Goal: Complete application form

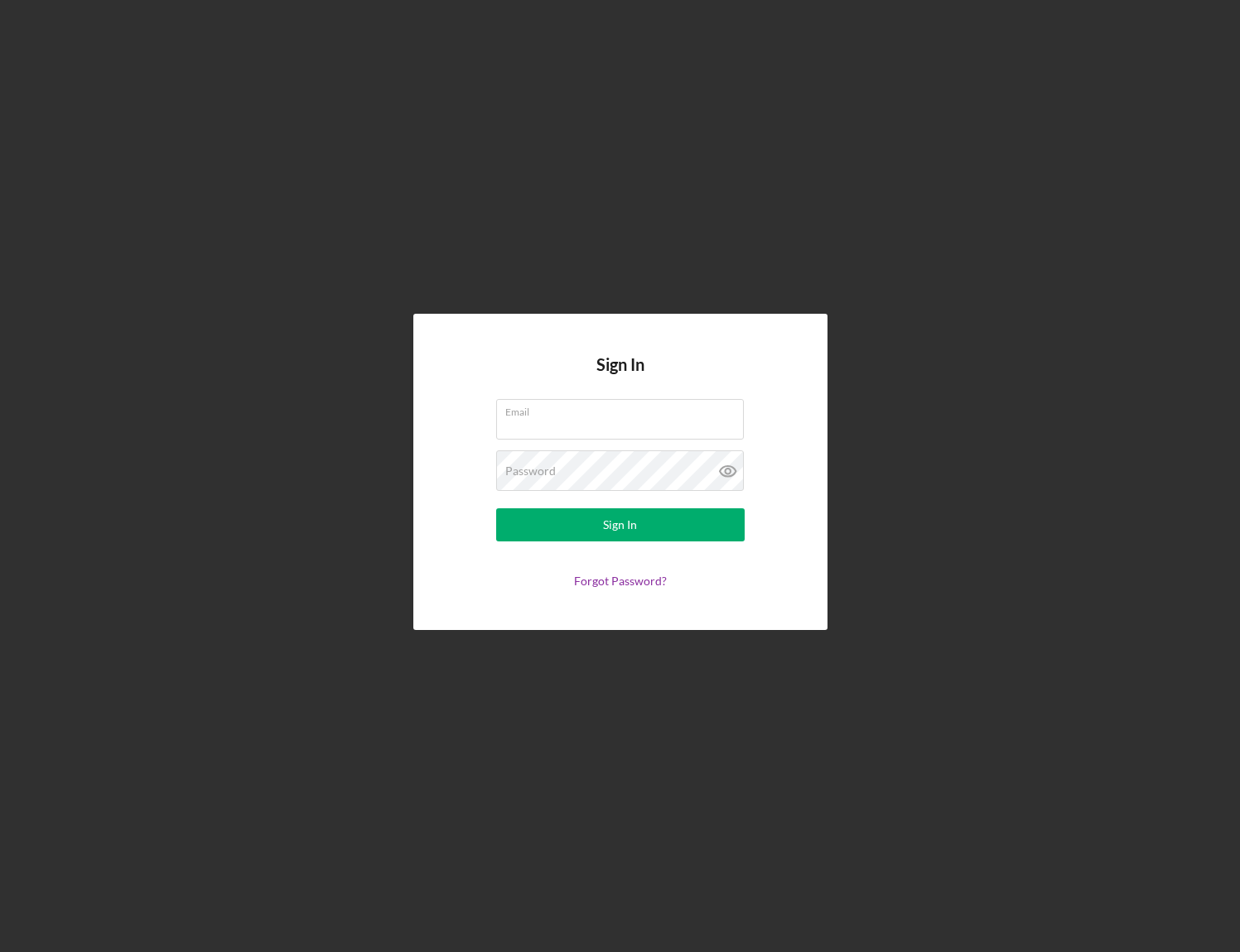
type input "[PERSON_NAME][EMAIL_ADDRESS][DOMAIN_NAME]"
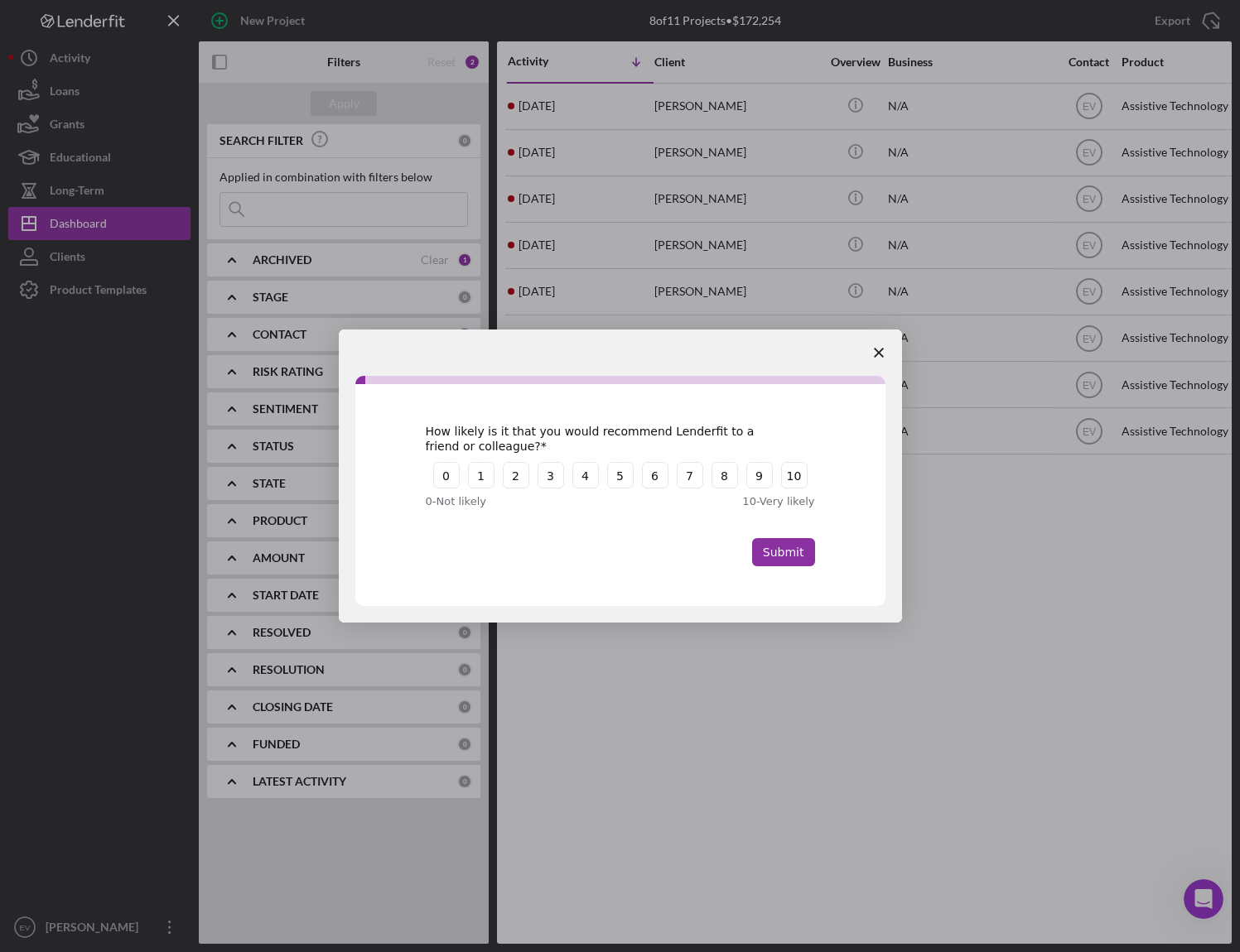
click at [879, 354] on icon "Close survey" at bounding box center [879, 353] width 10 height 10
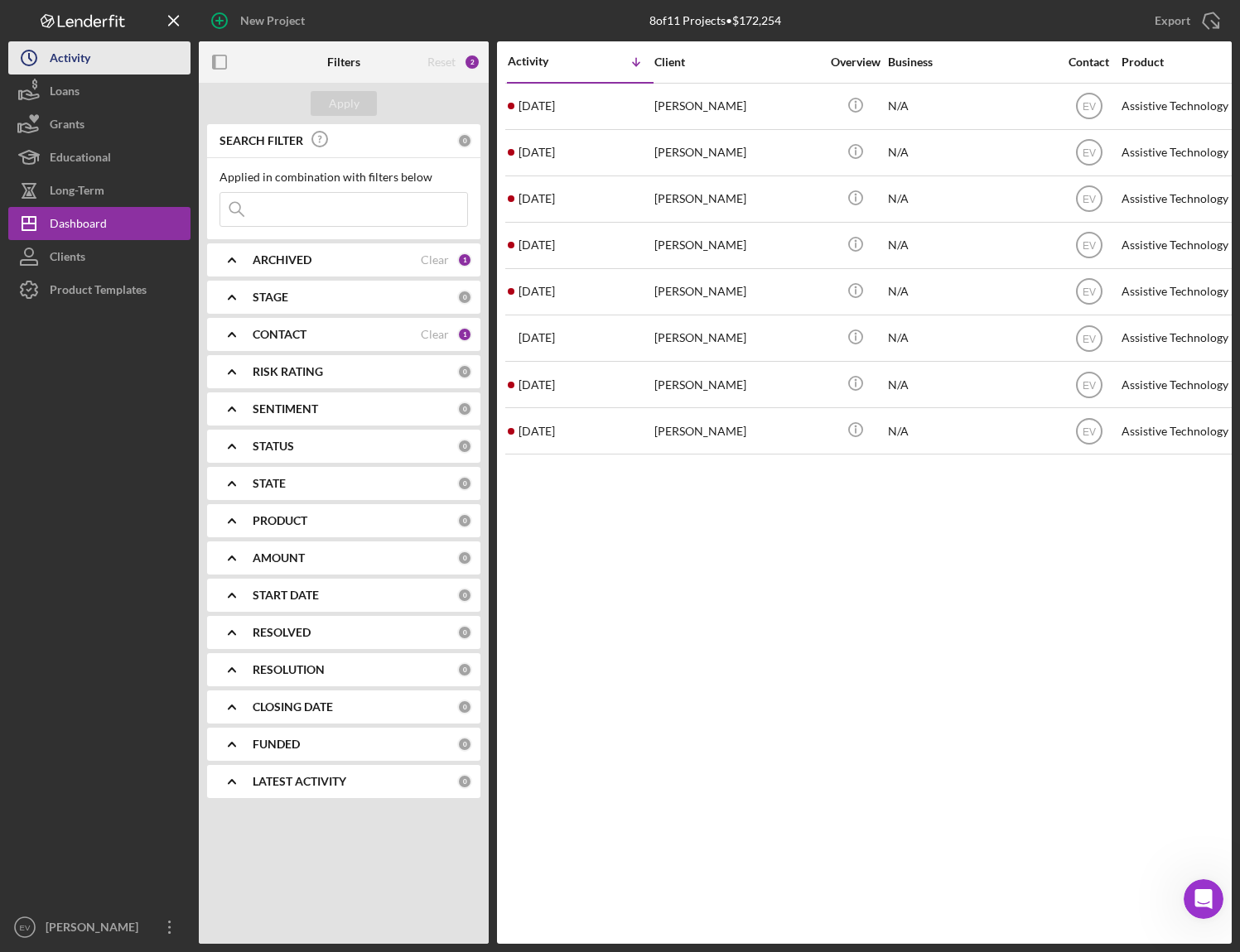
click at [135, 56] on button "Icon/History Activity" at bounding box center [99, 57] width 182 height 33
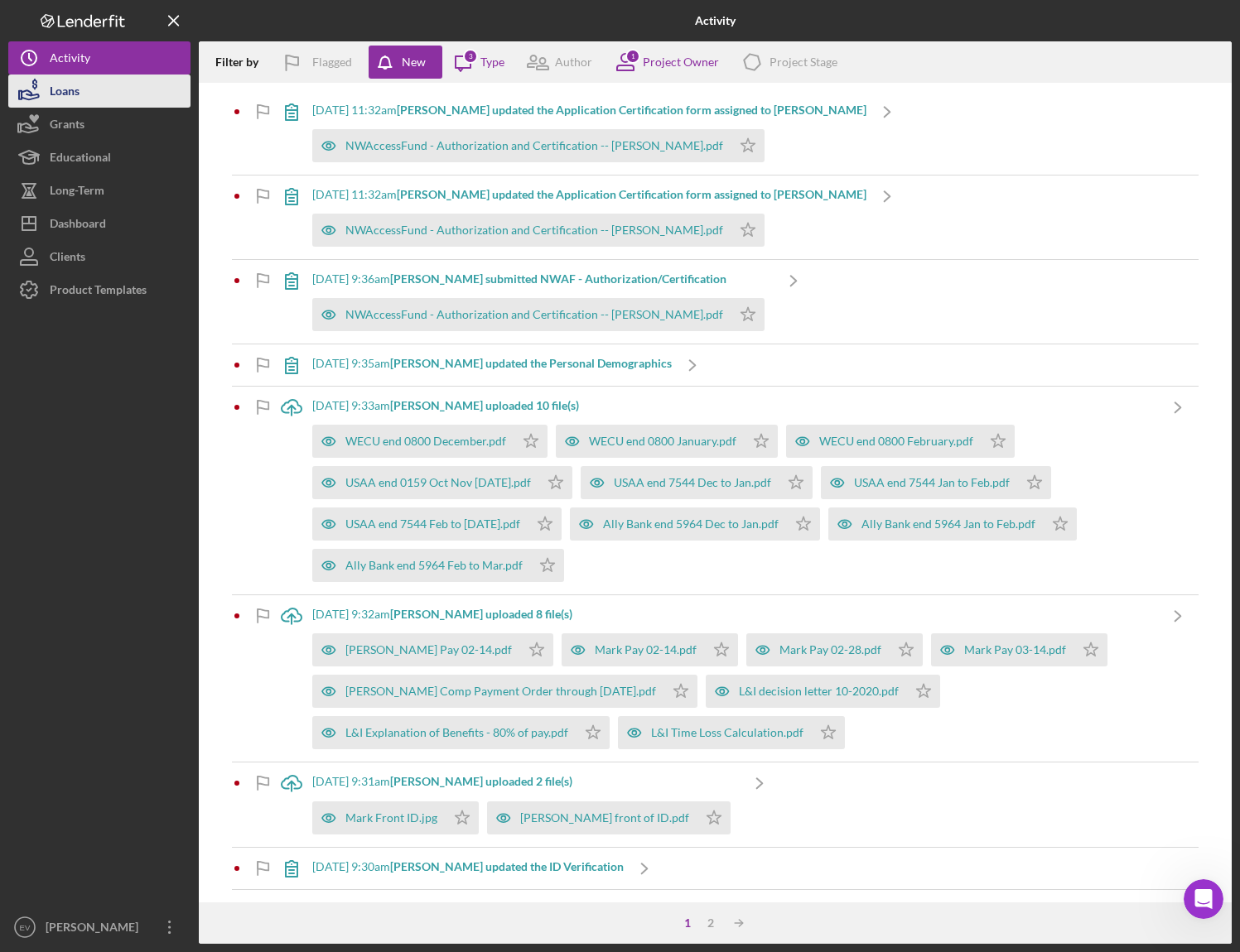
click at [124, 92] on button "Loans" at bounding box center [99, 91] width 182 height 33
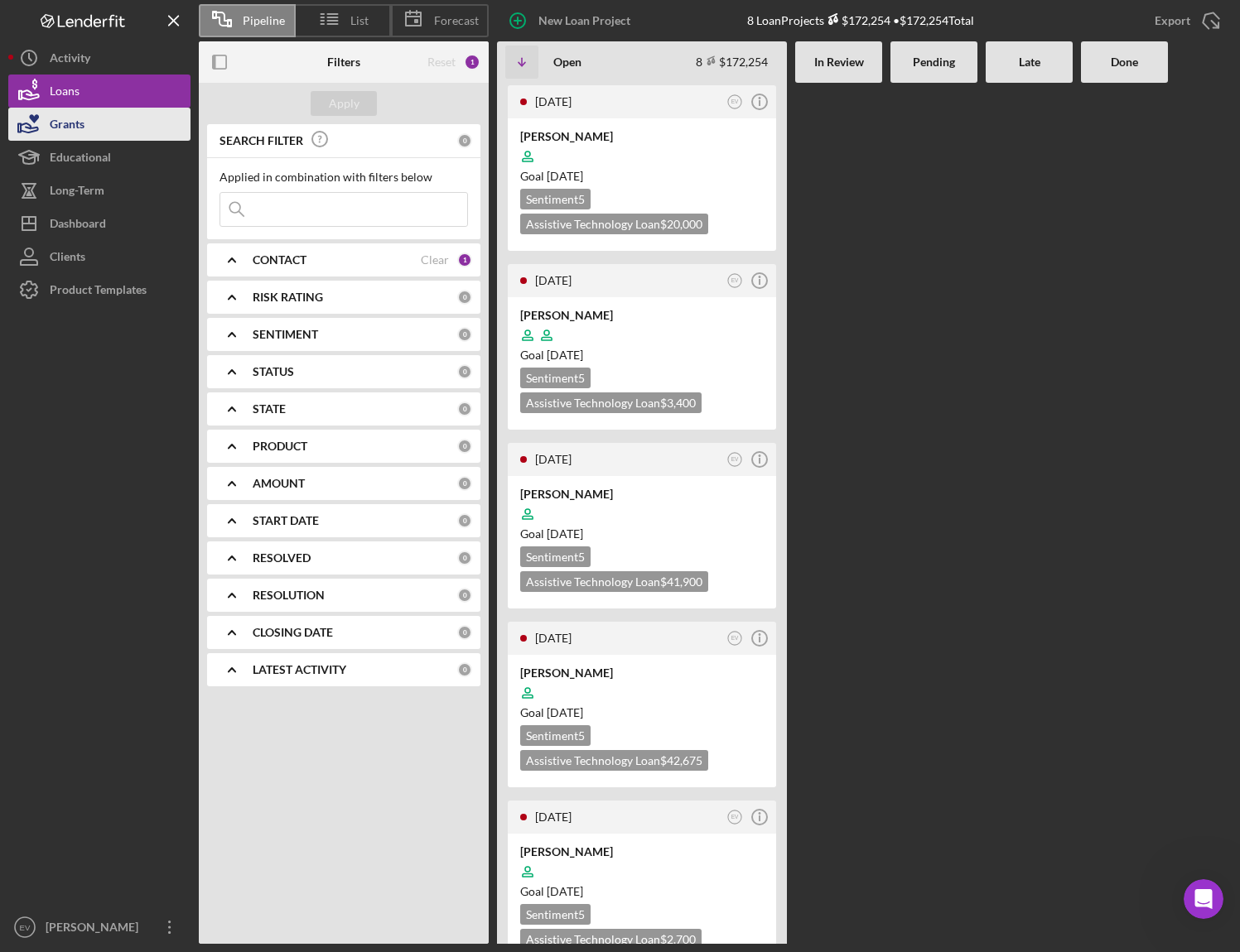
click at [96, 133] on button "Grants" at bounding box center [99, 124] width 182 height 33
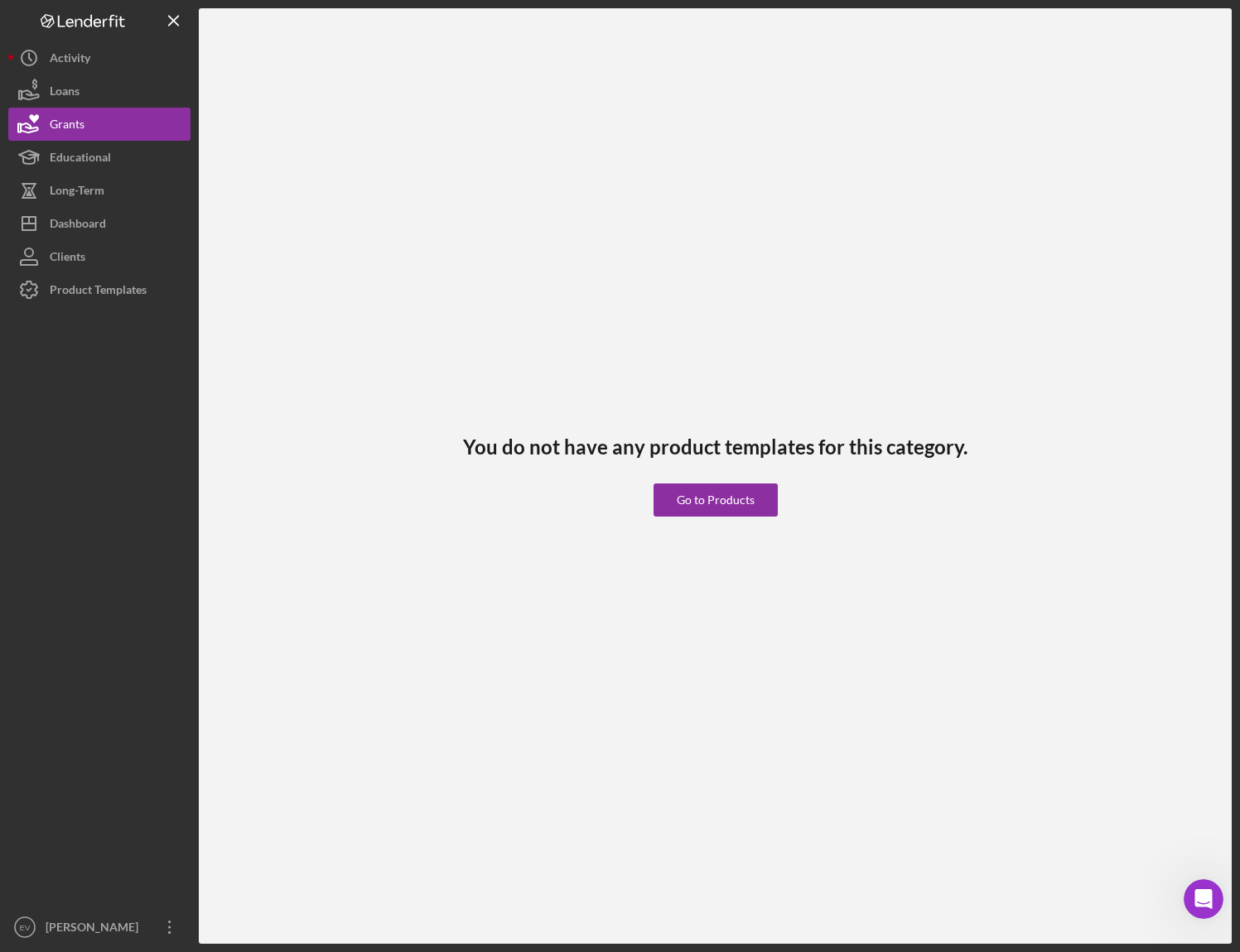
click at [48, 16] on icon "Logo-Reversed Created with Sketch." at bounding box center [83, 21] width 149 height 14
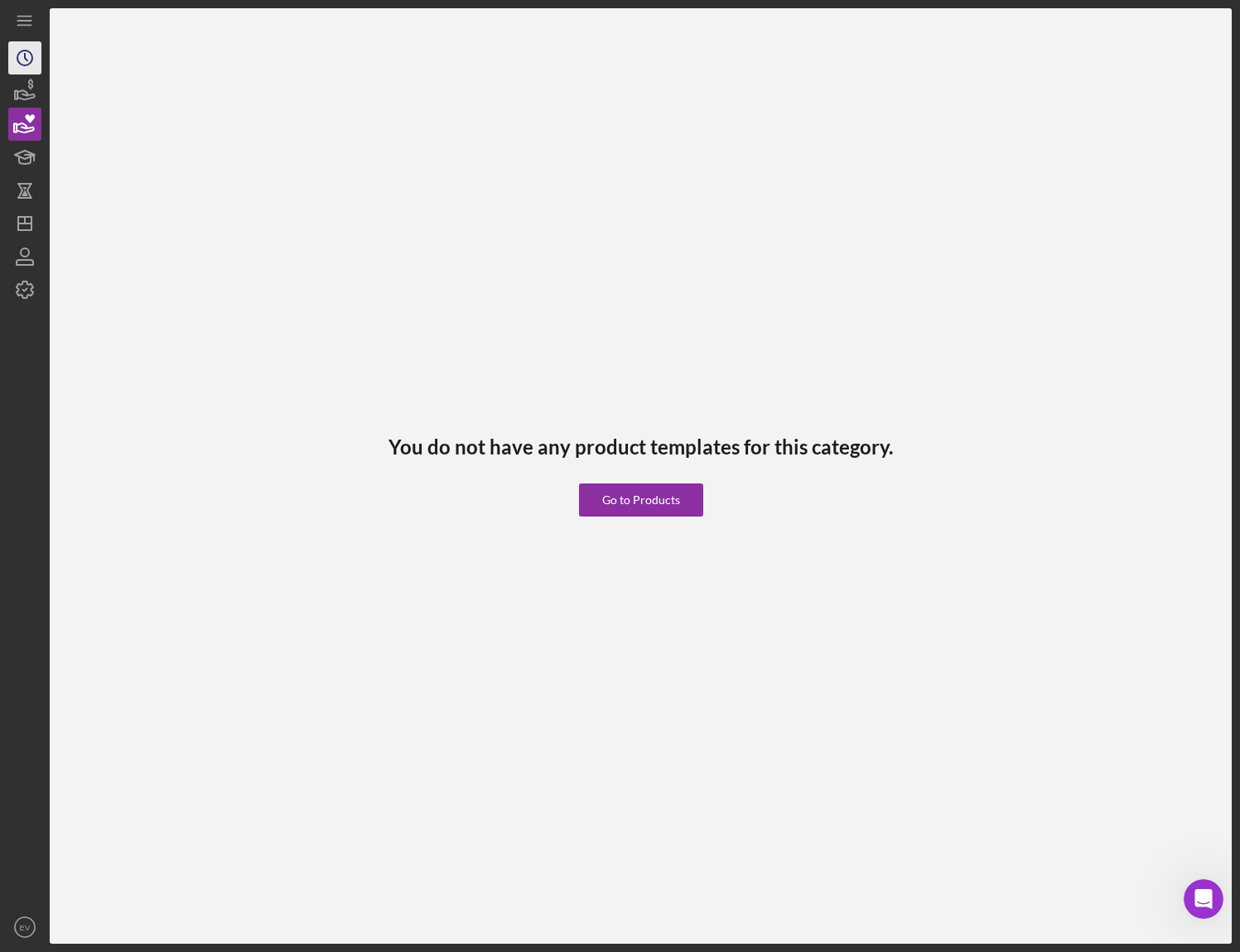
drag, startPoint x: 28, startPoint y: 21, endPoint x: 35, endPoint y: 46, distance: 26.0
click at [28, 21] on icon "Icon/Menu" at bounding box center [25, 21] width 37 height 37
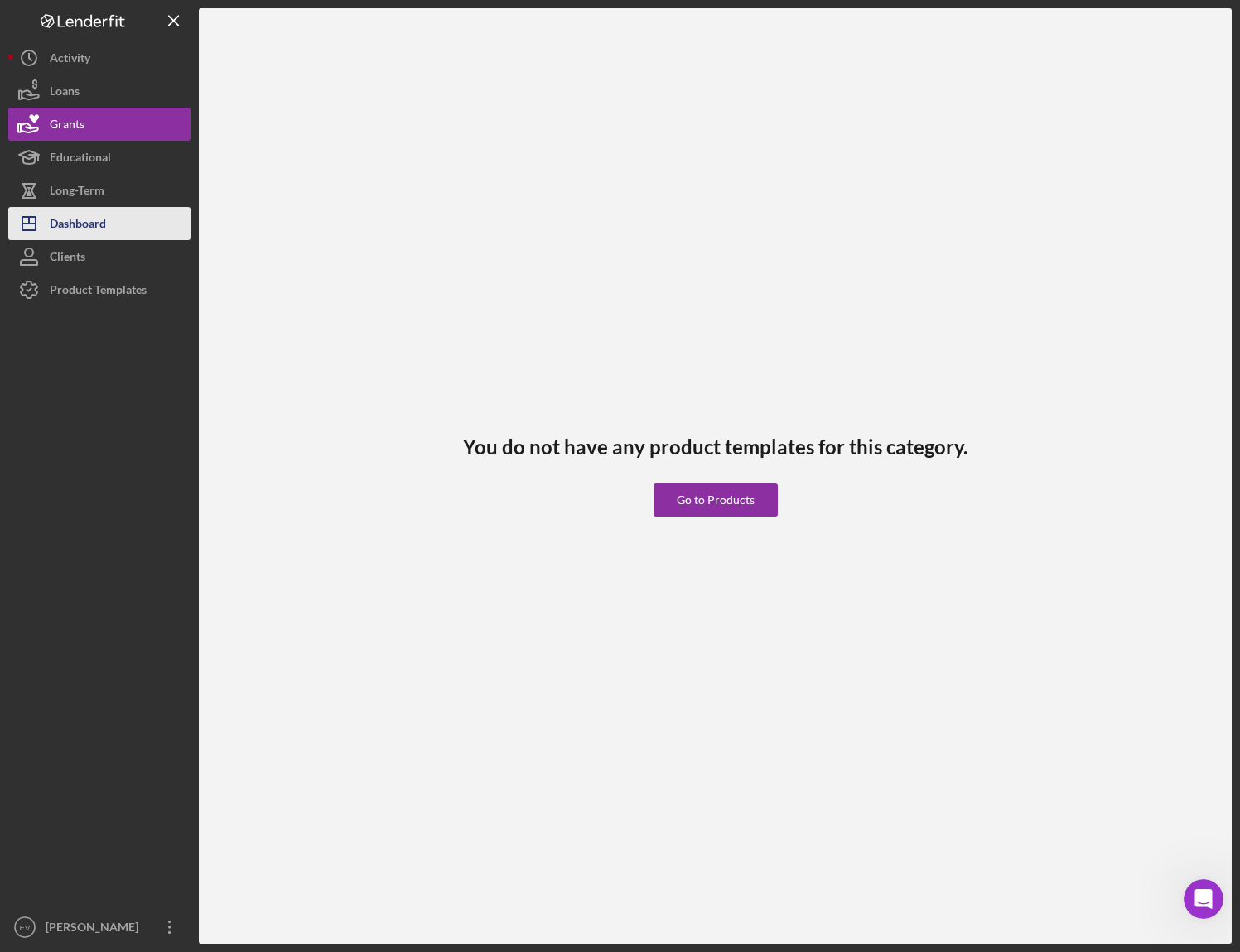
click at [73, 220] on div "Dashboard" at bounding box center [78, 225] width 57 height 37
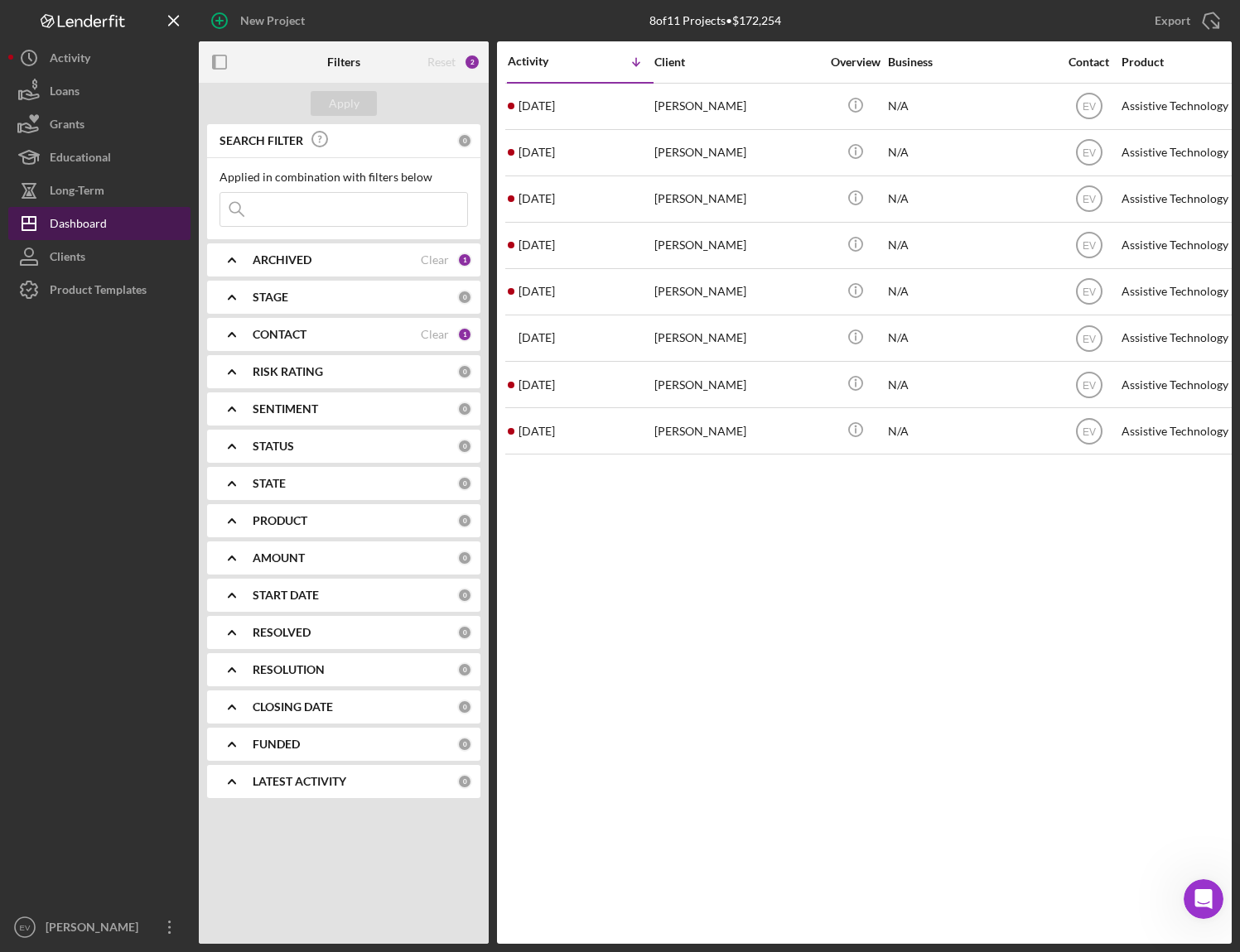
click at [112, 222] on button "Icon/Dashboard Dashboard" at bounding box center [99, 223] width 182 height 33
click at [107, 295] on div "Product Templates" at bounding box center [98, 292] width 97 height 37
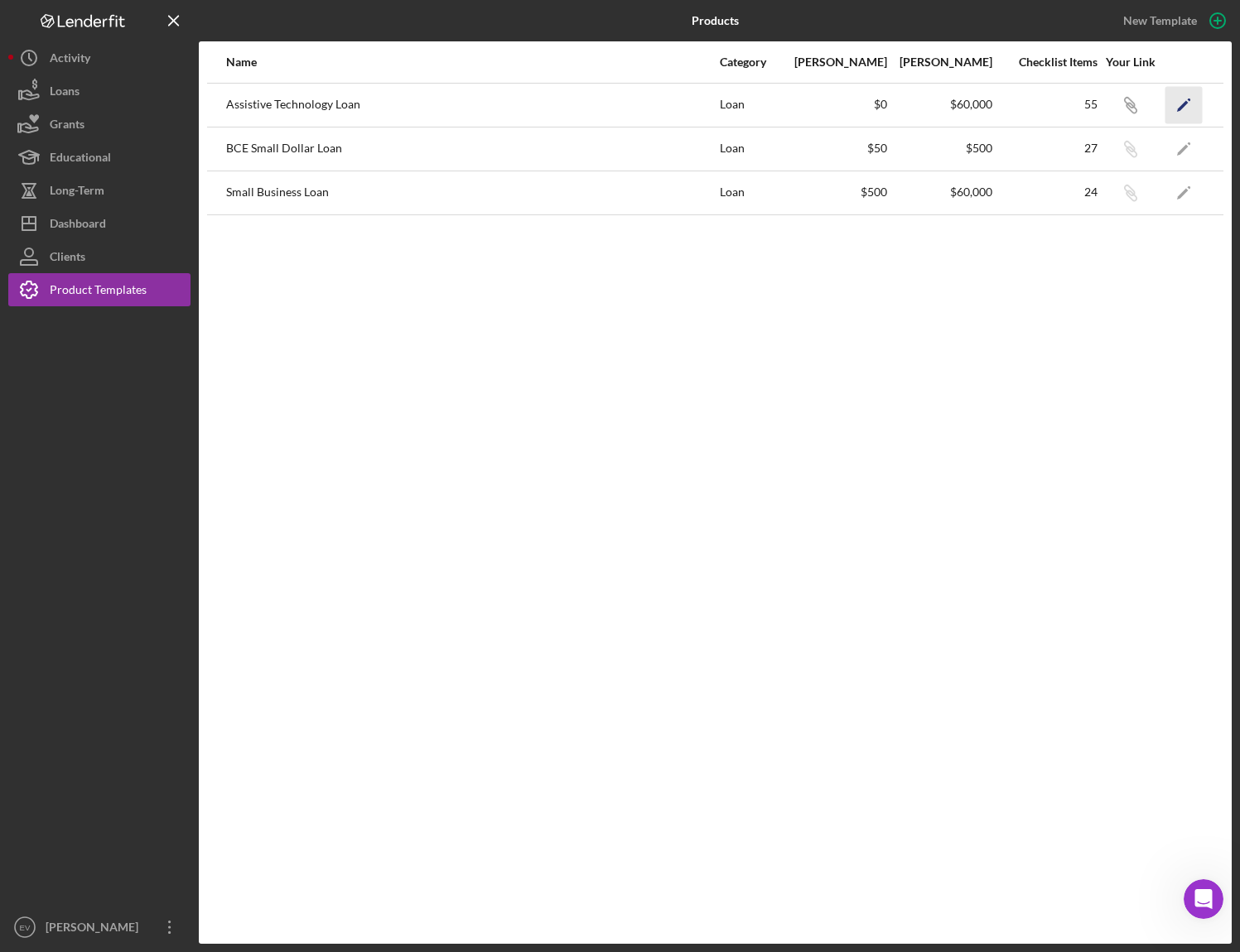
click at [1182, 110] on icon "Icon/Edit" at bounding box center [1183, 104] width 37 height 37
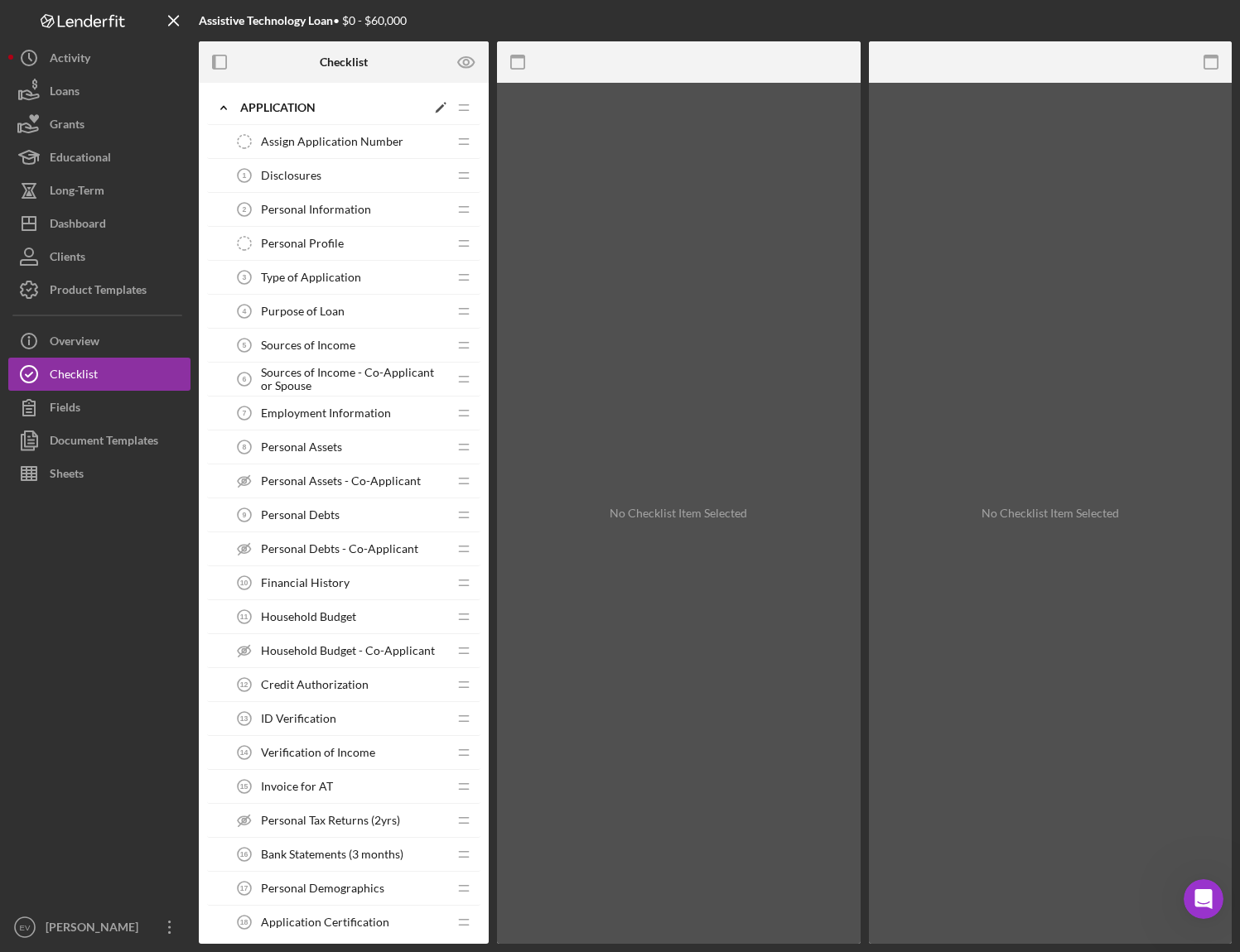
click at [219, 107] on icon "Icon/Expander" at bounding box center [223, 107] width 33 height 33
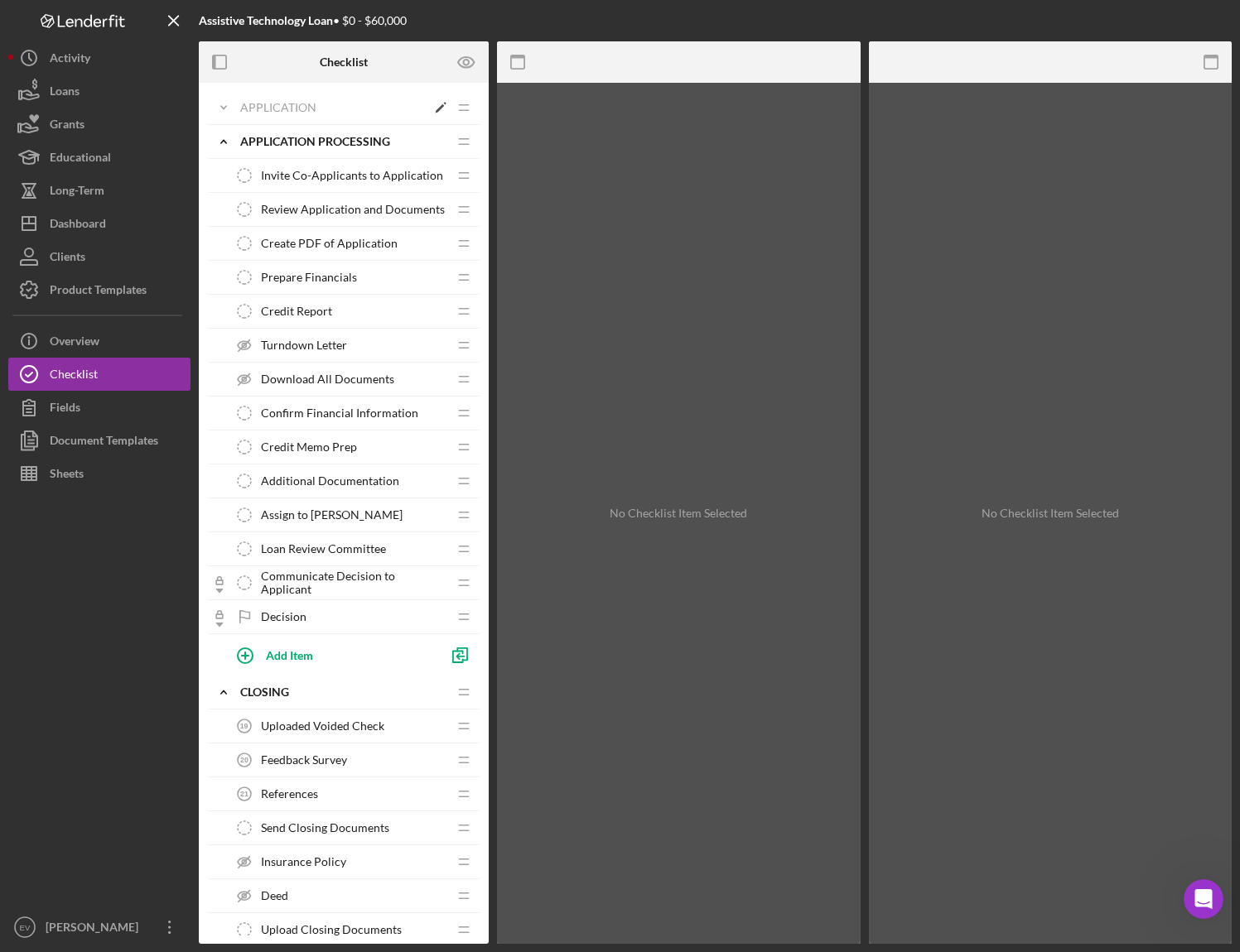
click at [219, 107] on icon "Icon/Expander" at bounding box center [223, 107] width 33 height 33
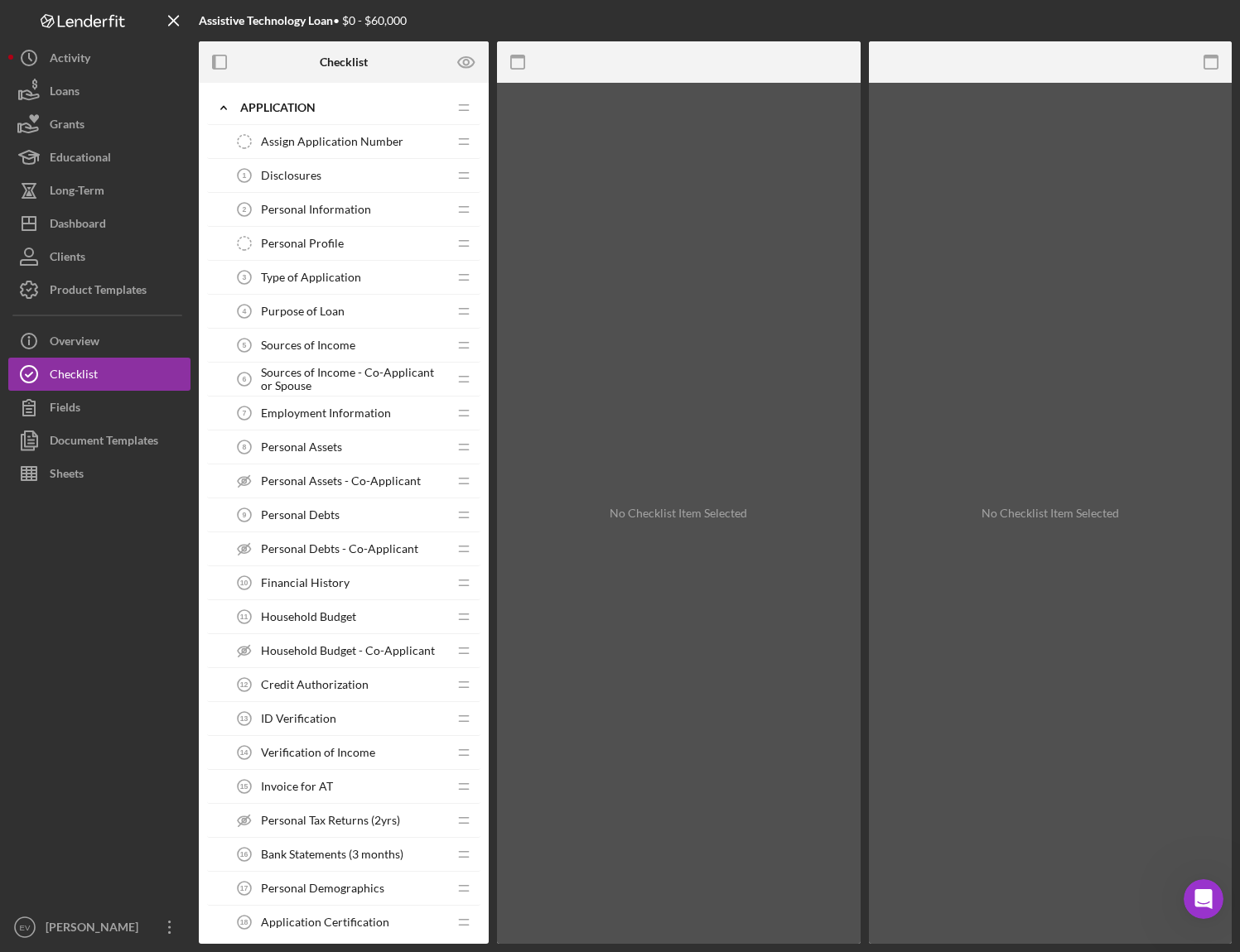
click at [310, 178] on span "Disclosures" at bounding box center [291, 175] width 60 height 13
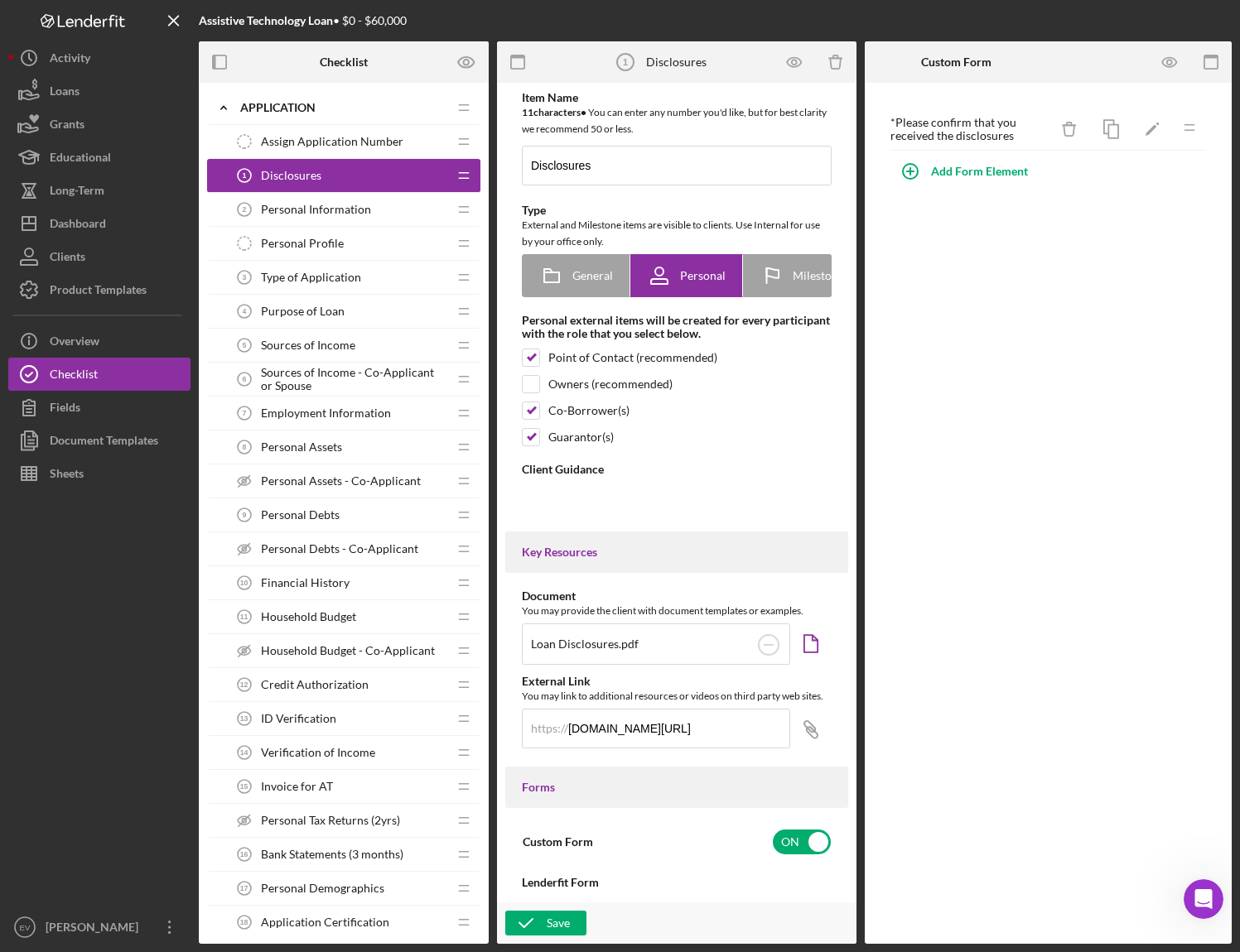
click at [350, 151] on div "Assign Application Number Assign Application Number" at bounding box center [338, 142] width 220 height 33
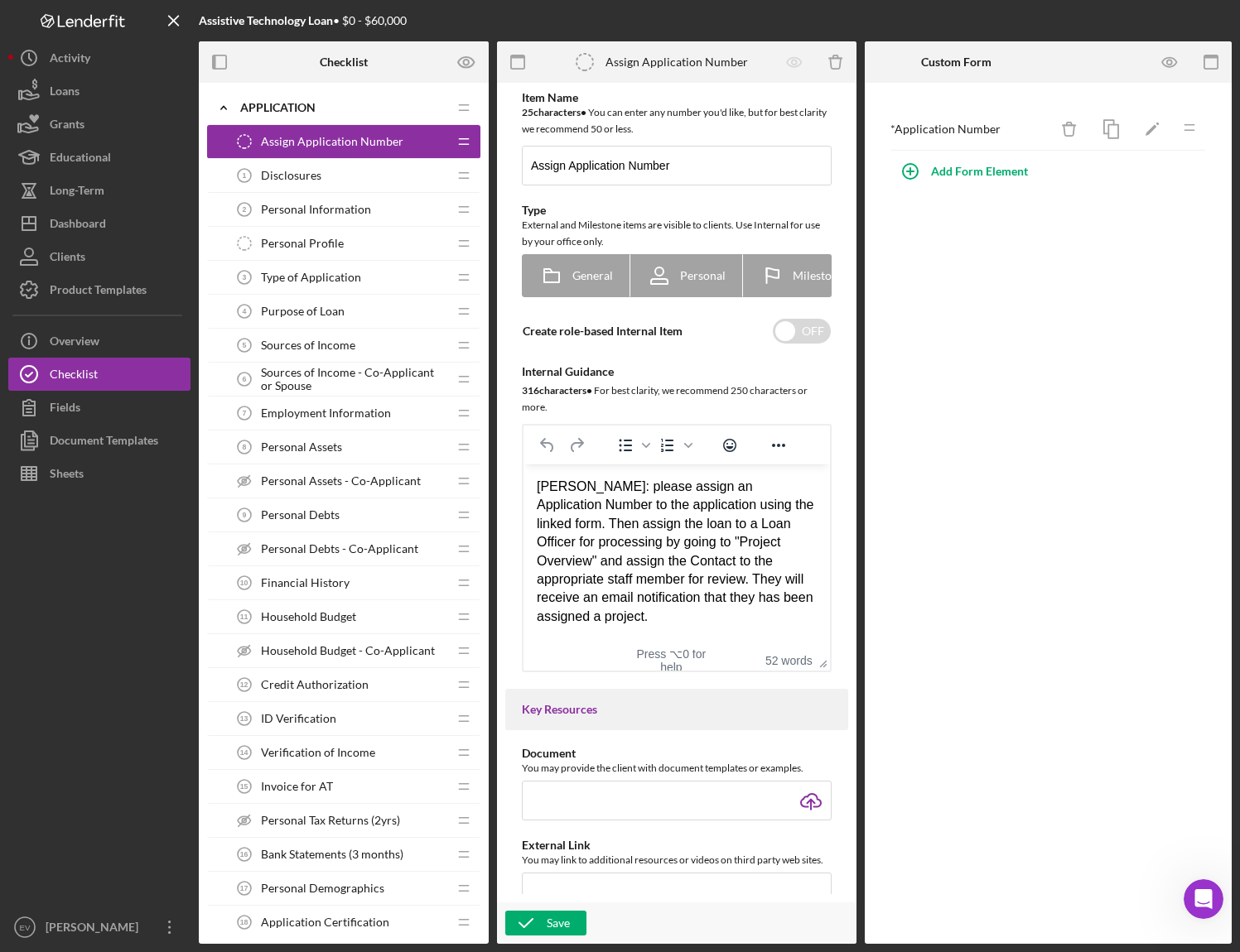
click at [352, 177] on div "Disclosures 1 Disclosures" at bounding box center [338, 175] width 220 height 33
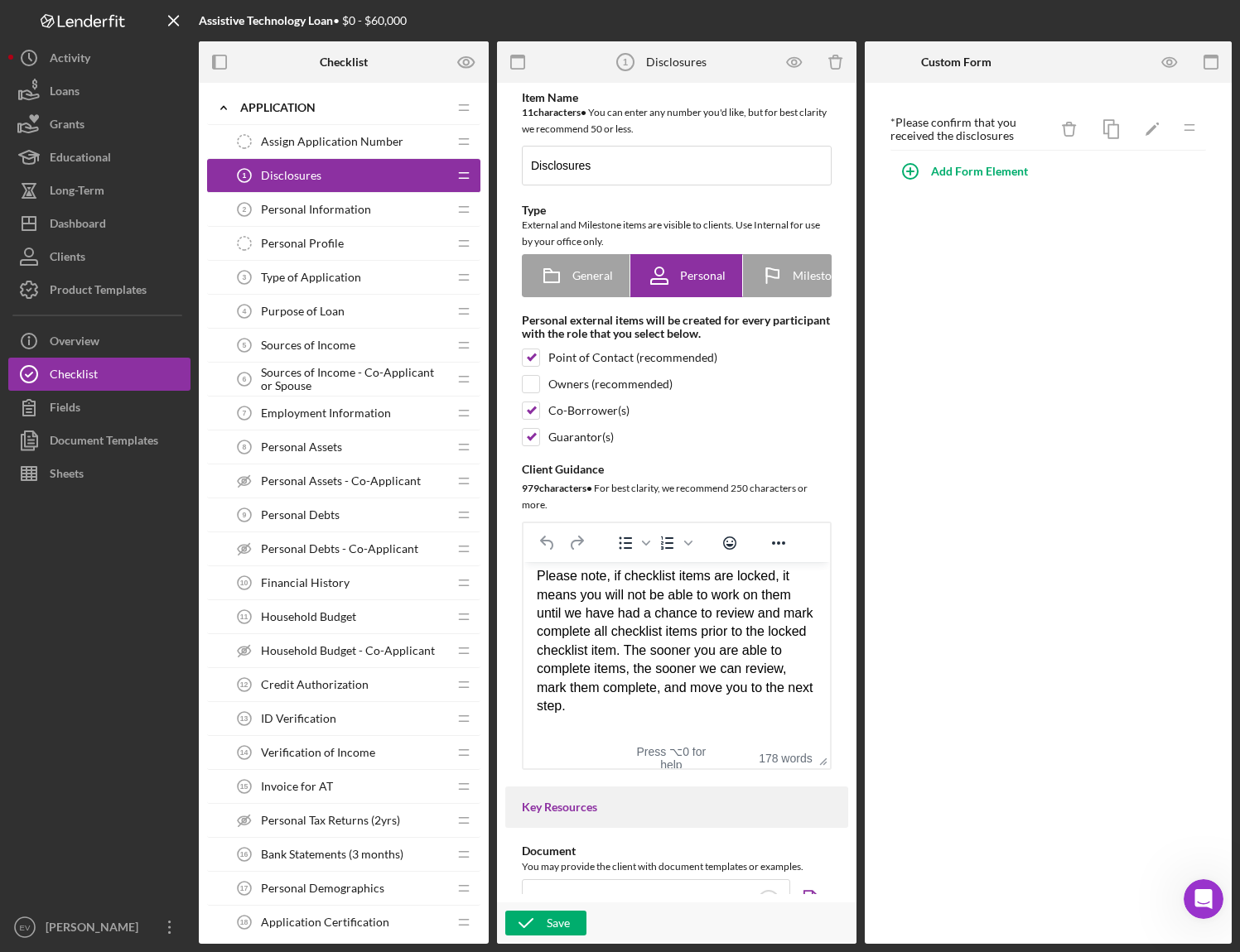
click at [323, 205] on span "Personal Information" at bounding box center [316, 209] width 110 height 13
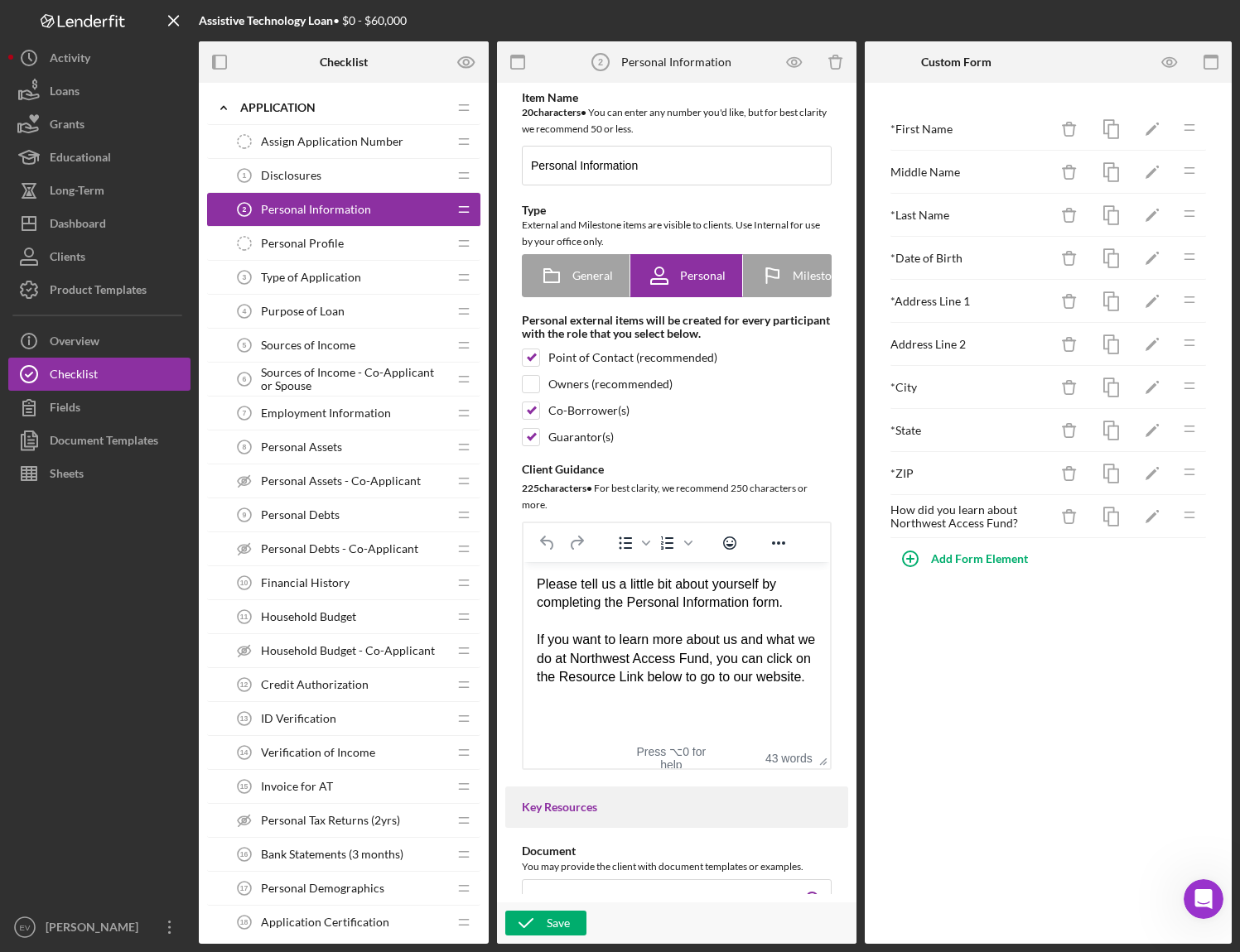
click at [330, 252] on div "Personal Profile Personal Profile" at bounding box center [338, 244] width 220 height 33
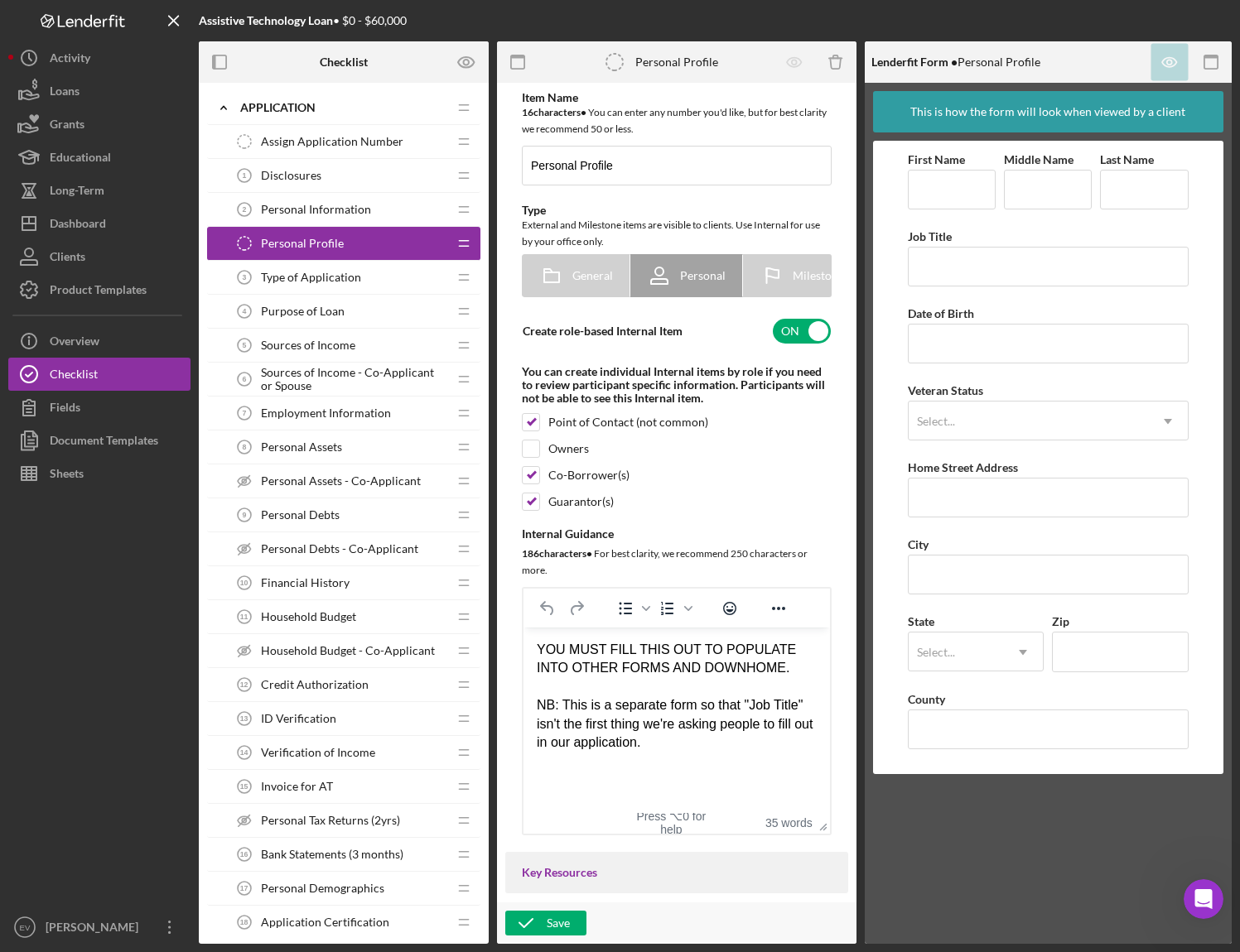
click at [328, 272] on span "Type of Application" at bounding box center [310, 277] width 100 height 13
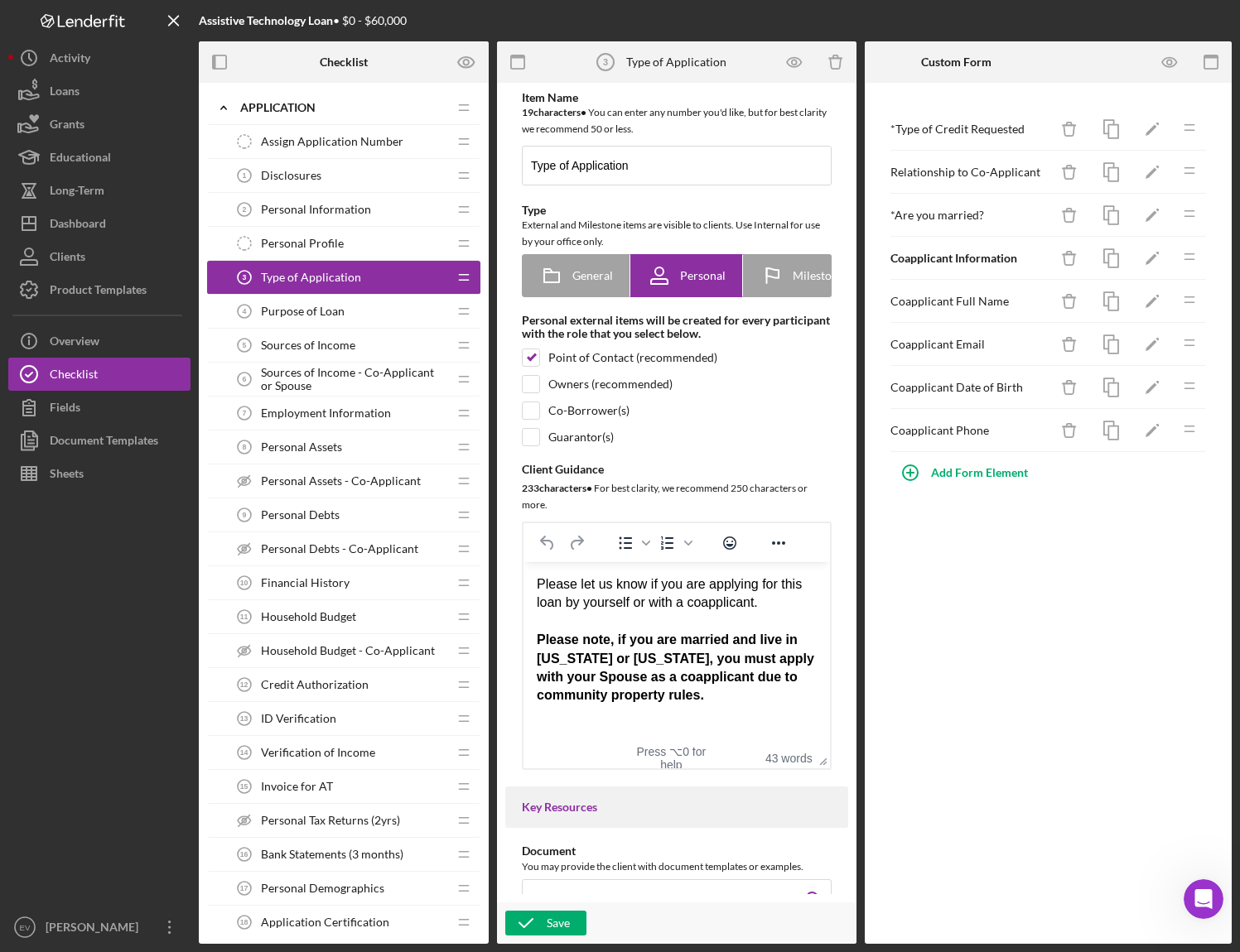
click at [334, 310] on span "Purpose of Loan" at bounding box center [303, 310] width 84 height 13
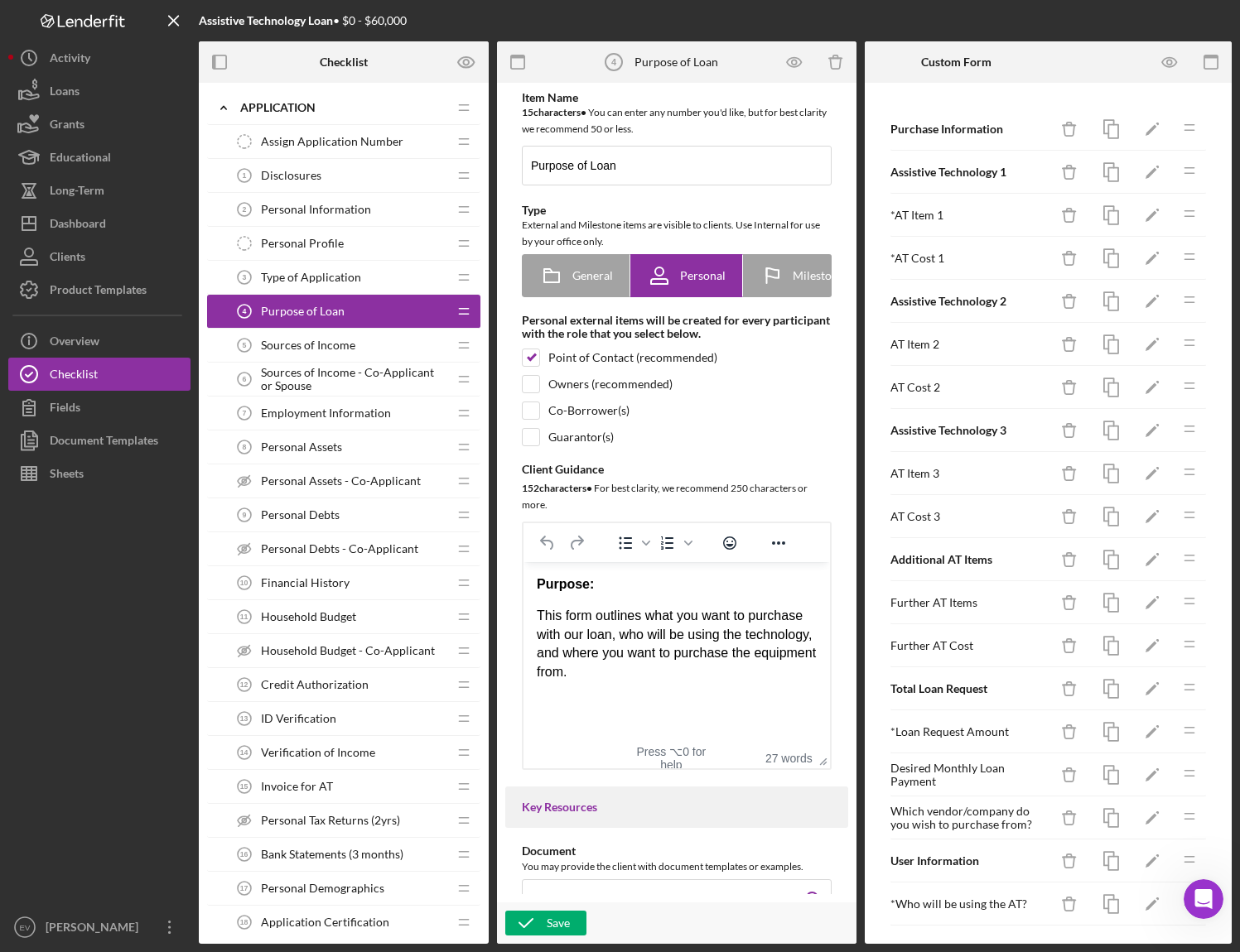
click at [323, 346] on span "Sources of Income" at bounding box center [308, 345] width 94 height 13
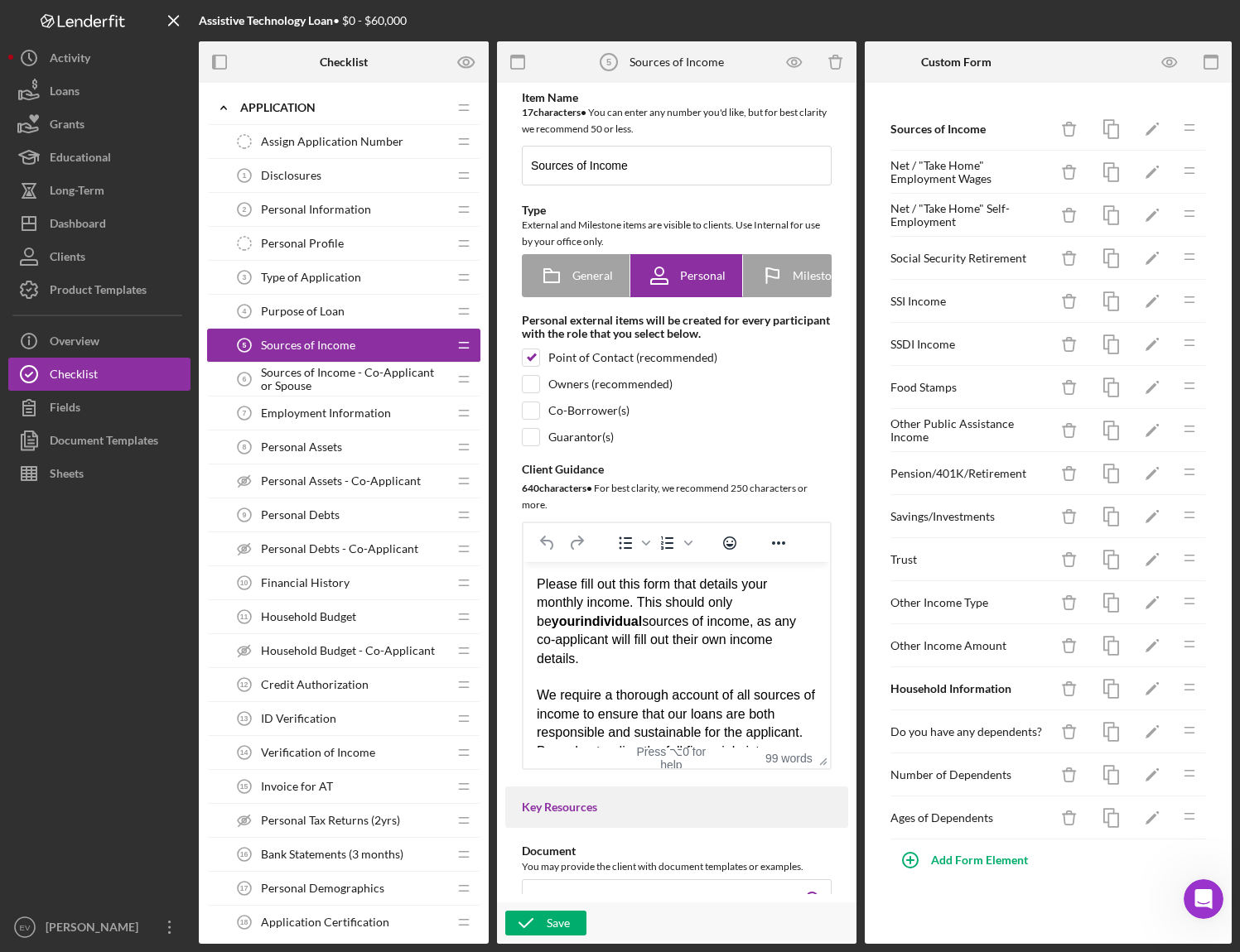
click at [326, 390] on span "Sources of Income - Co-Applicant or Spouse" at bounding box center [353, 379] width 186 height 27
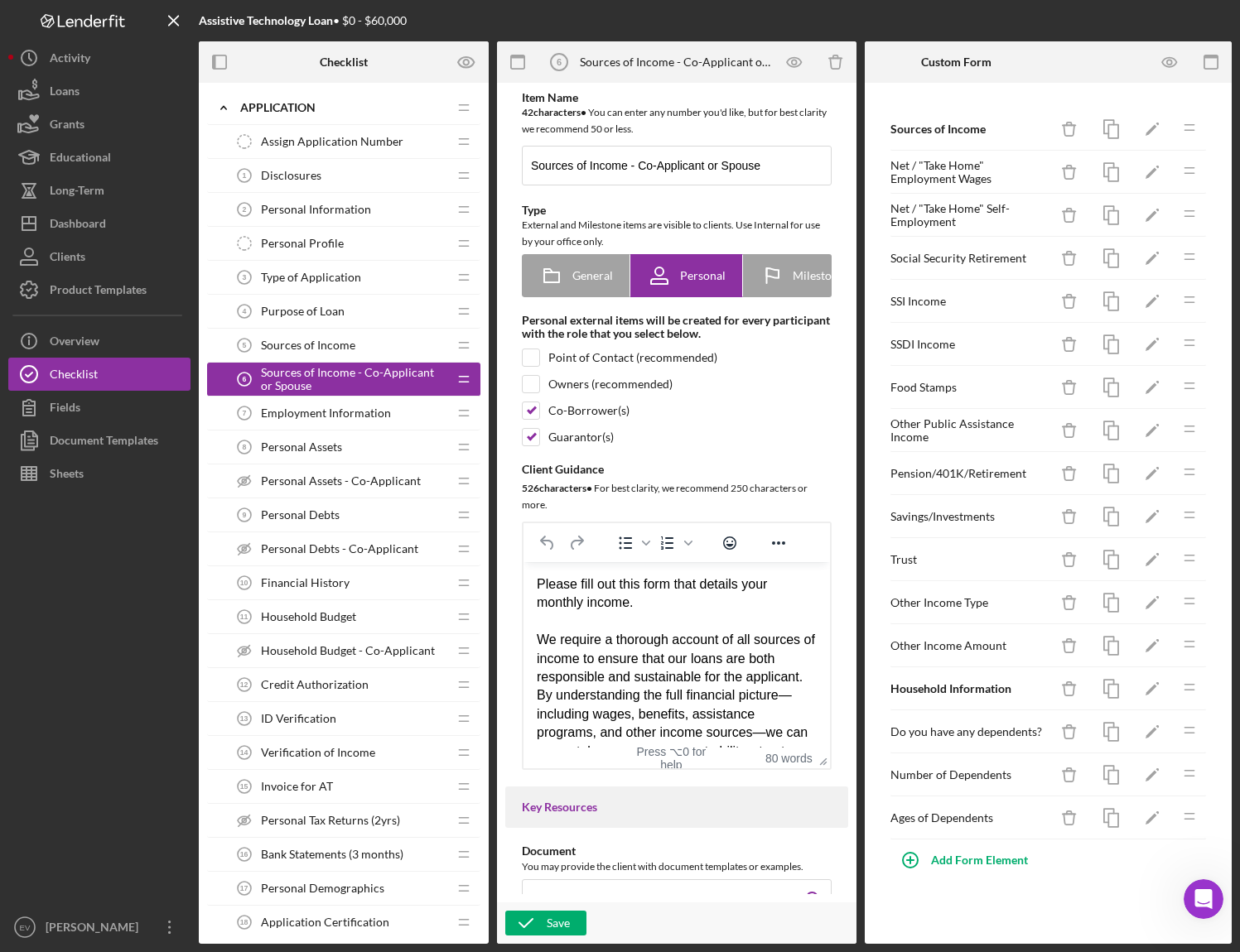
click at [326, 425] on div "Employment Information 7 Employment Information" at bounding box center [338, 413] width 220 height 33
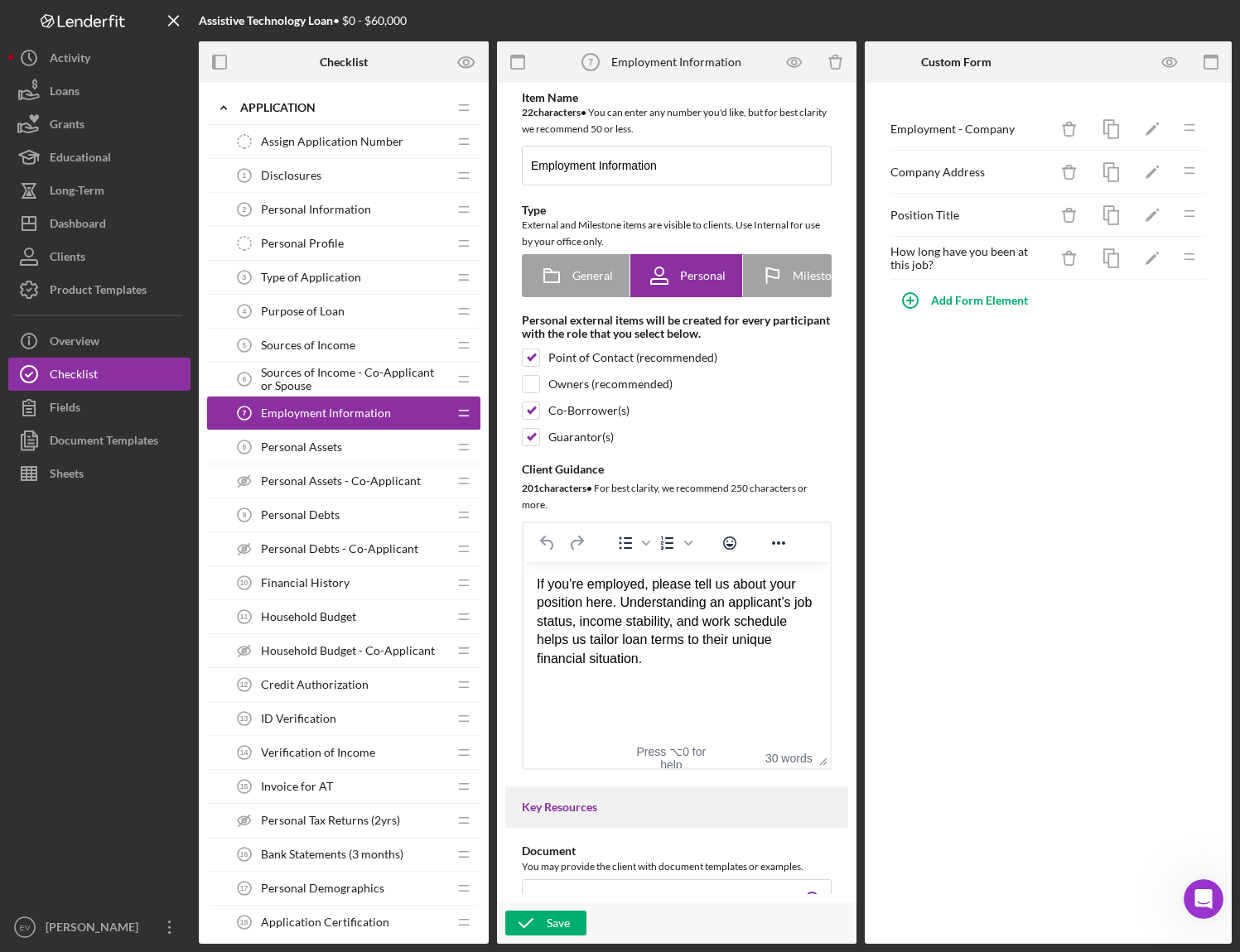
click at [331, 467] on div "Personal Assets - Co-Applicant Personal Assets - Co-Applicant" at bounding box center [338, 481] width 220 height 33
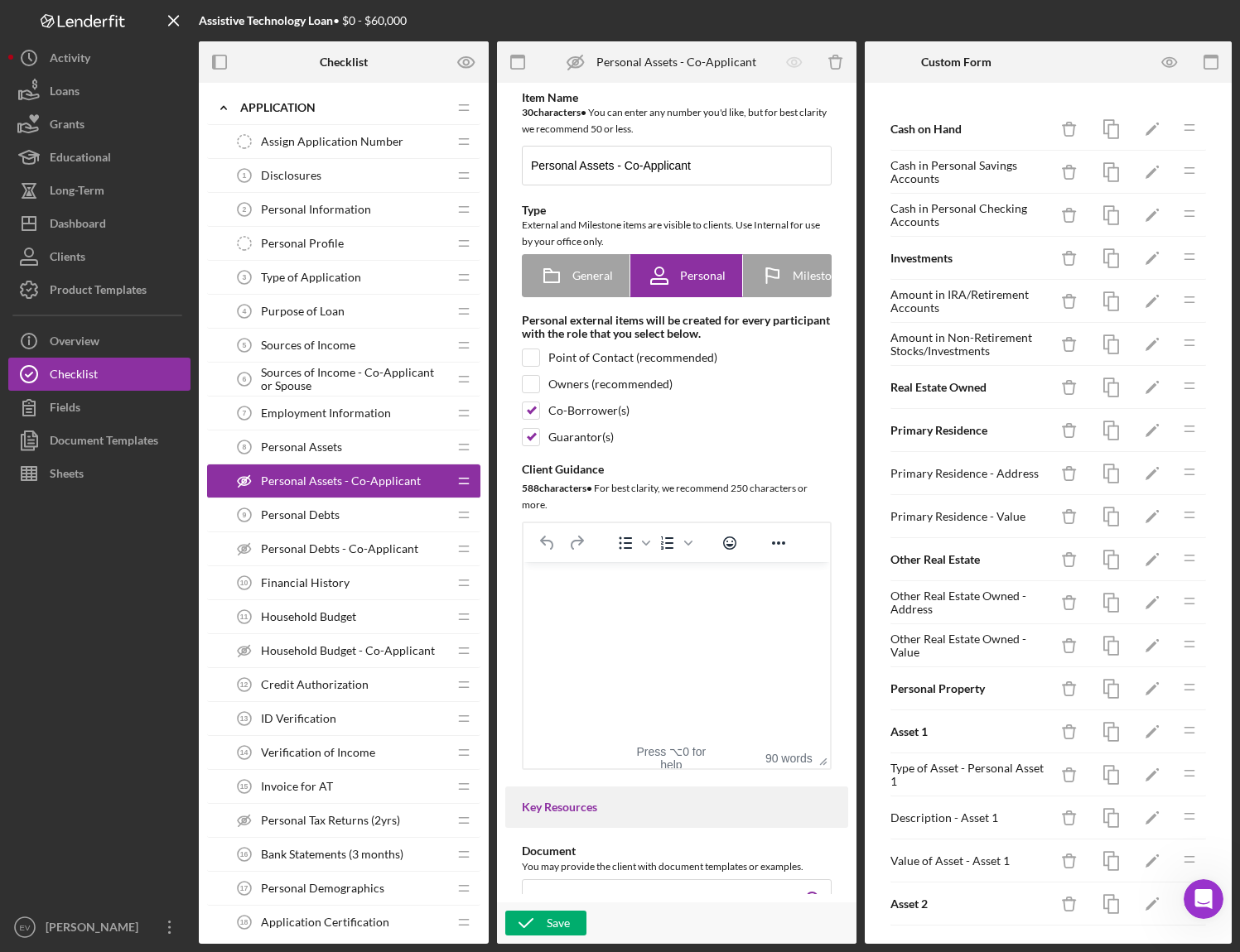
click at [338, 447] on span "Personal Assets" at bounding box center [301, 447] width 81 height 13
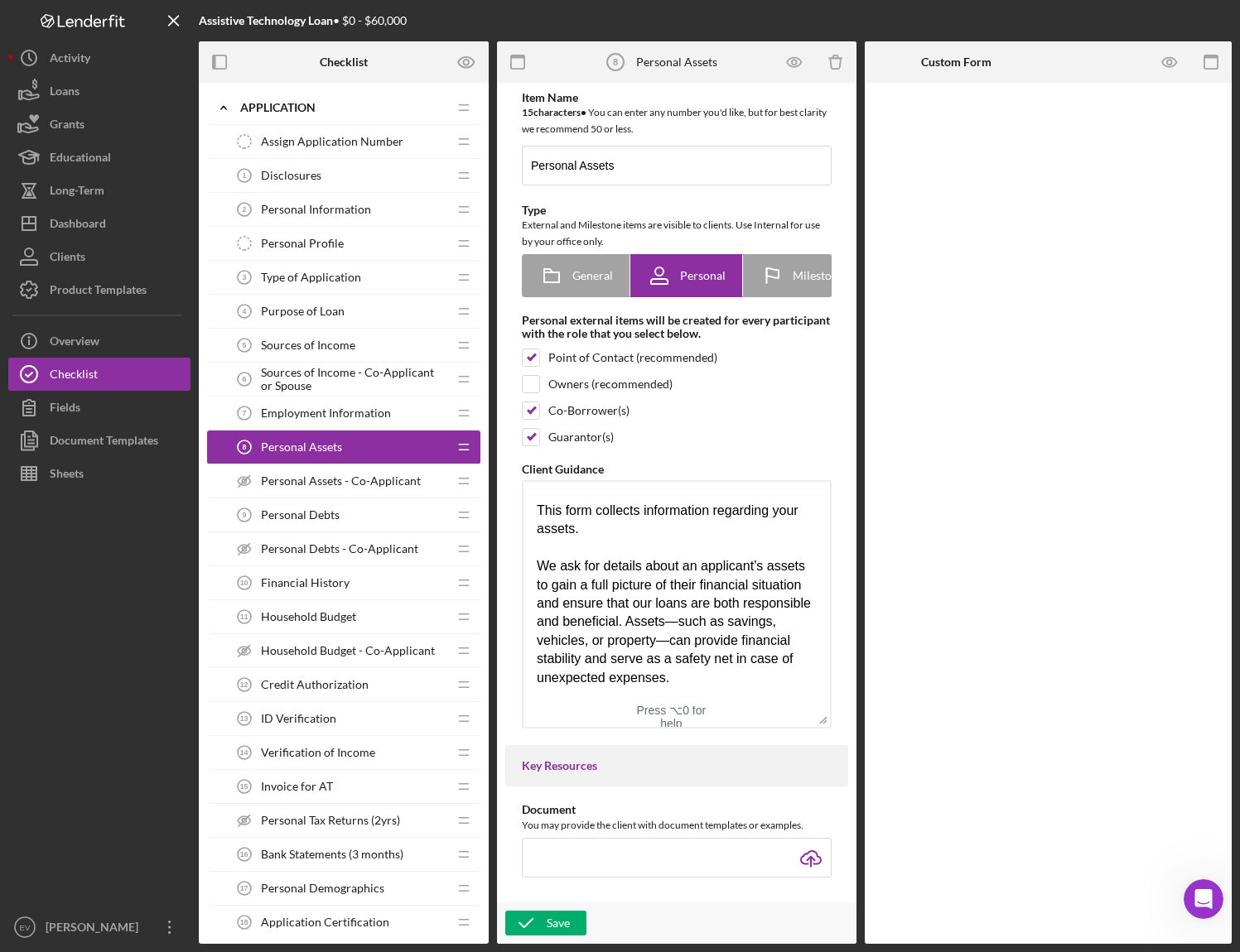
click at [353, 520] on div "Personal Debts 9 Personal Debts" at bounding box center [338, 515] width 220 height 33
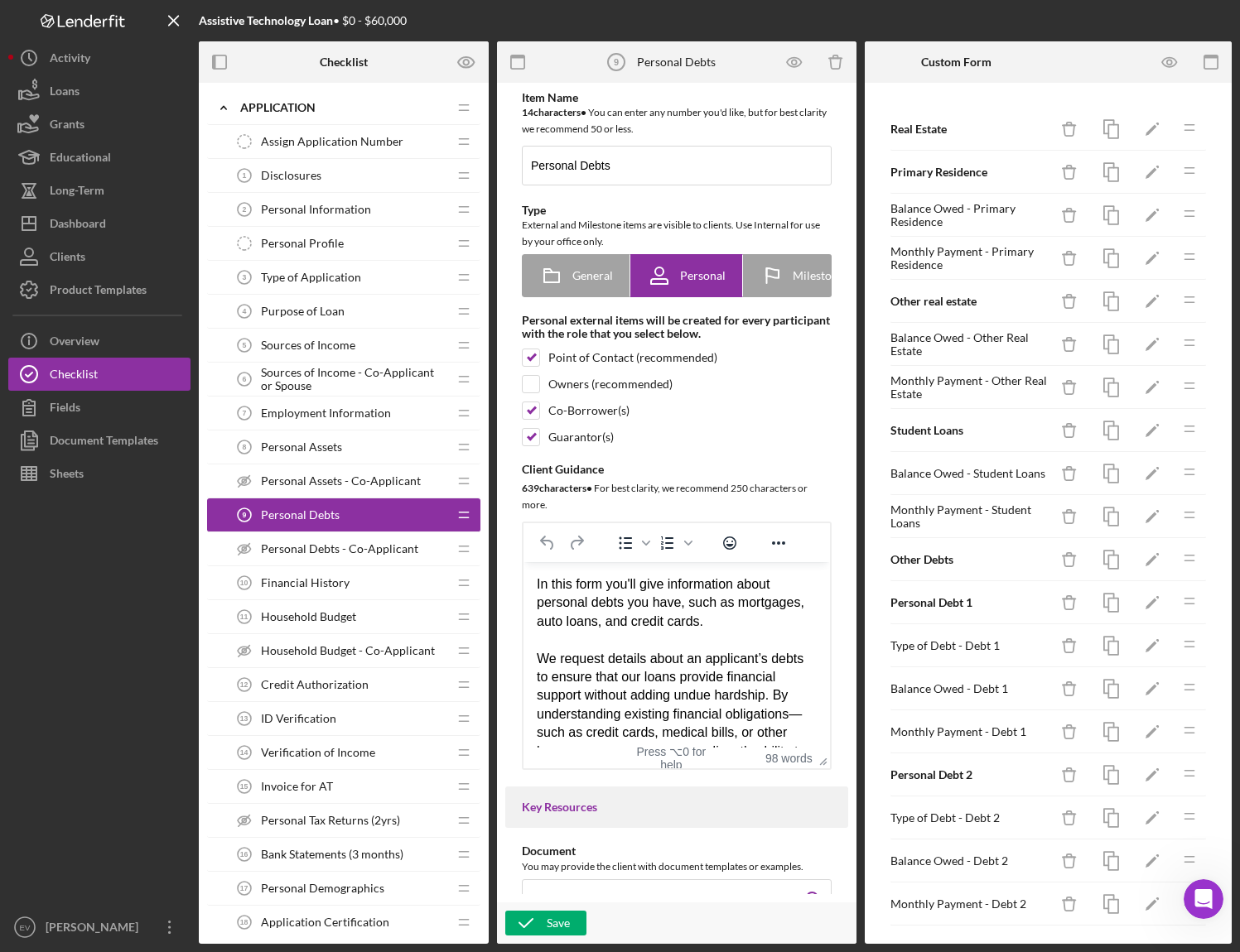
click at [358, 564] on div "Personal Debts - Co-Applicant Personal Debts - Co-Applicant" at bounding box center [338, 549] width 220 height 33
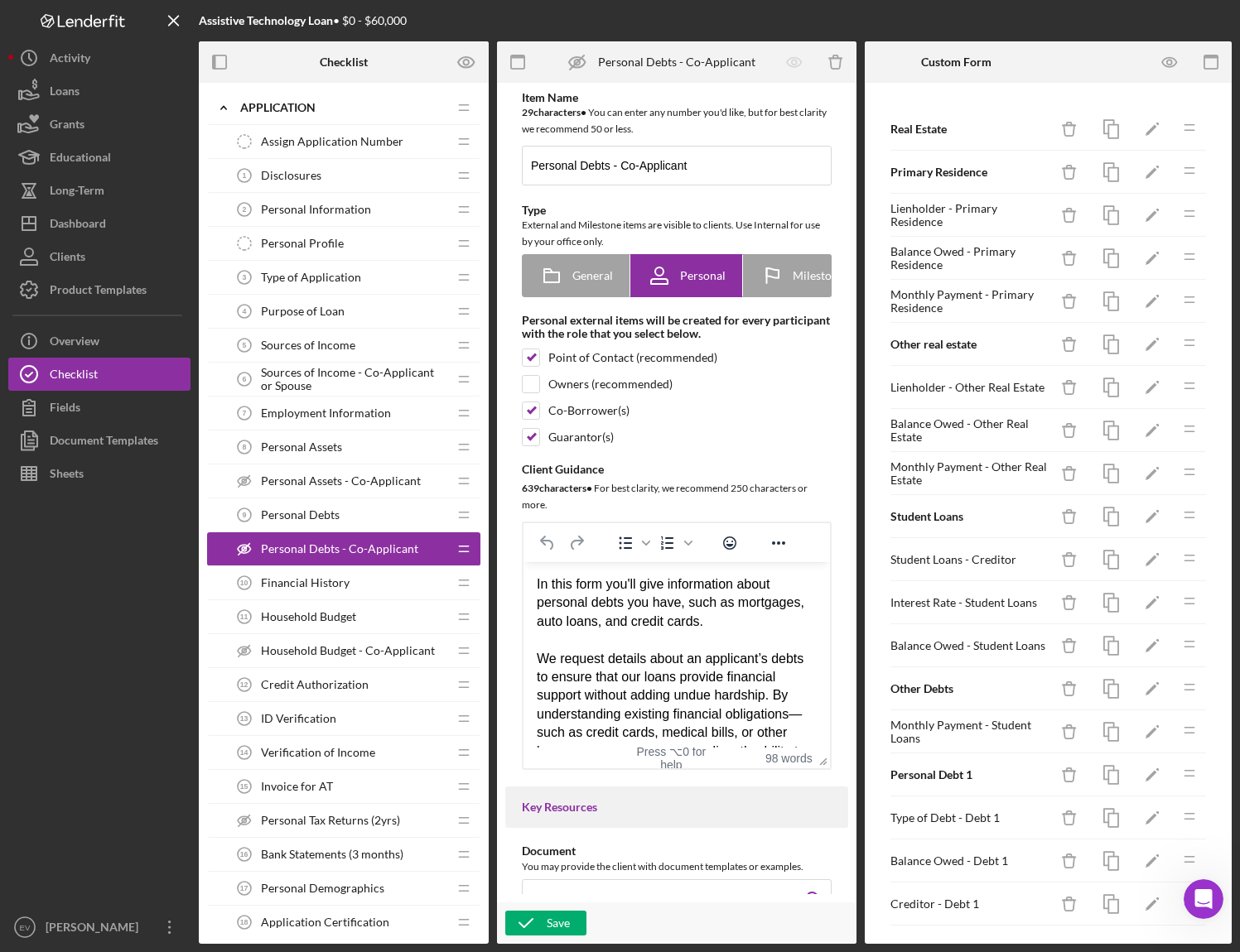
click at [347, 142] on span "Assign Application Number" at bounding box center [332, 141] width 142 height 13
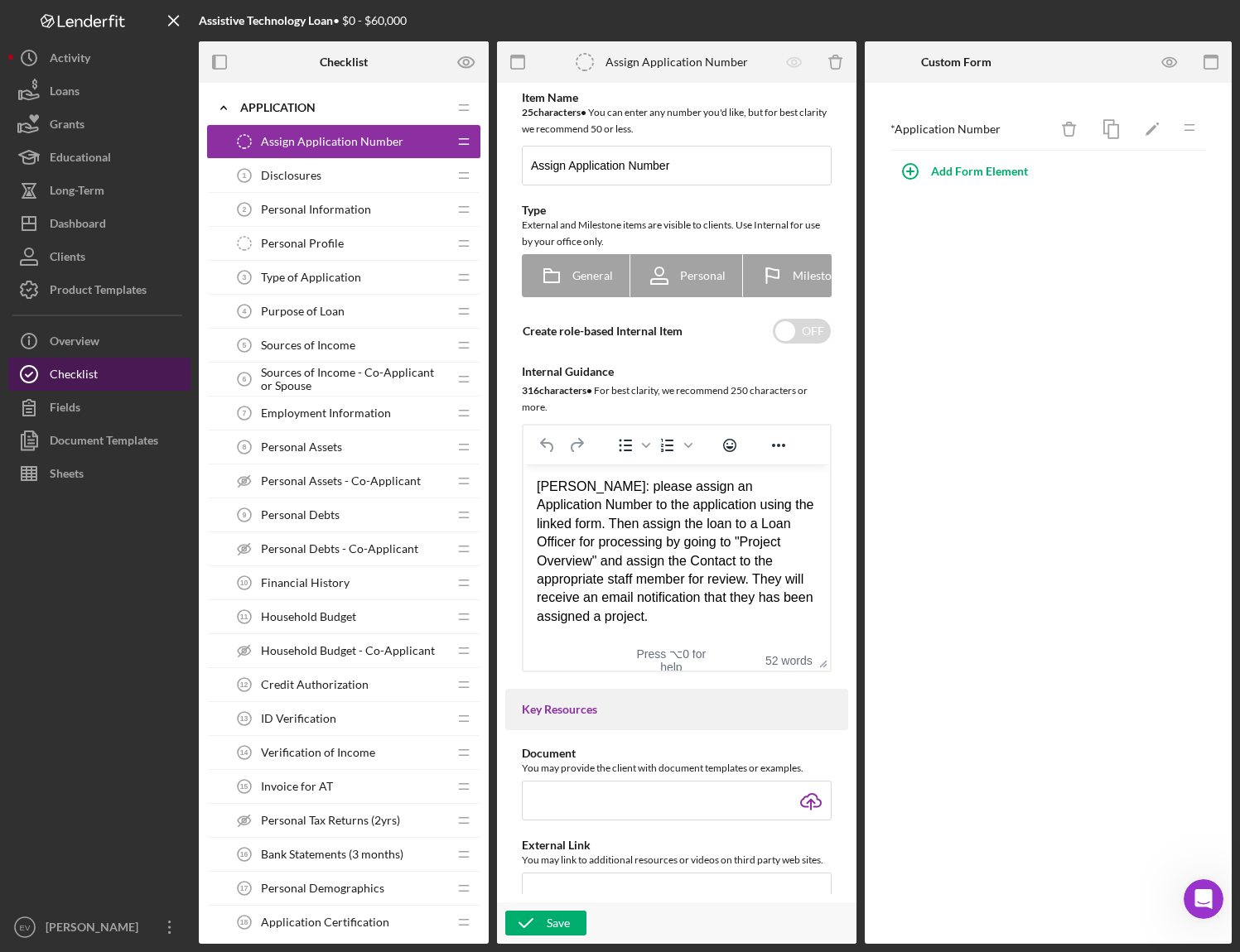
click at [115, 377] on button "Checklist" at bounding box center [99, 374] width 182 height 33
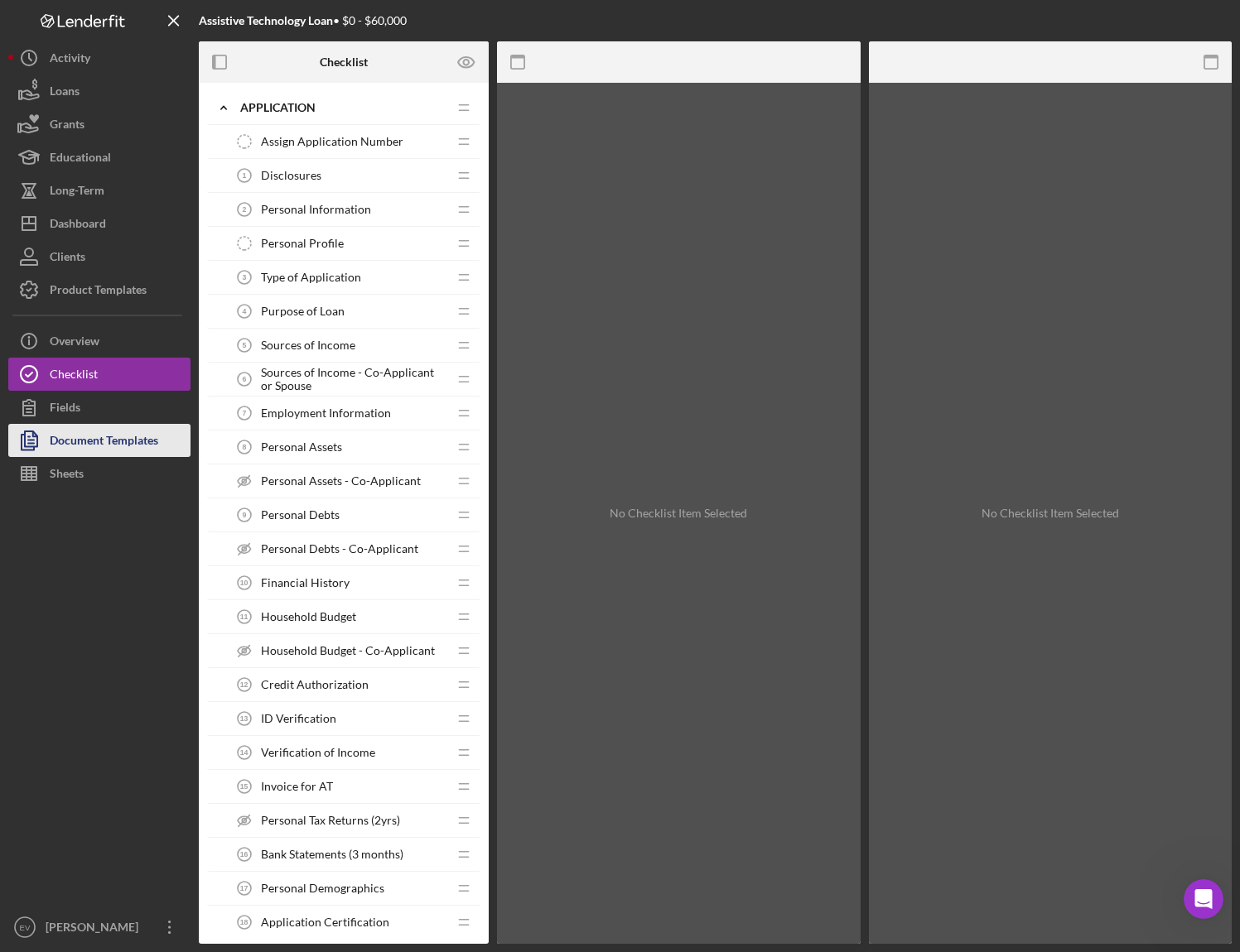
click at [98, 443] on div "Document Templates" at bounding box center [104, 442] width 108 height 37
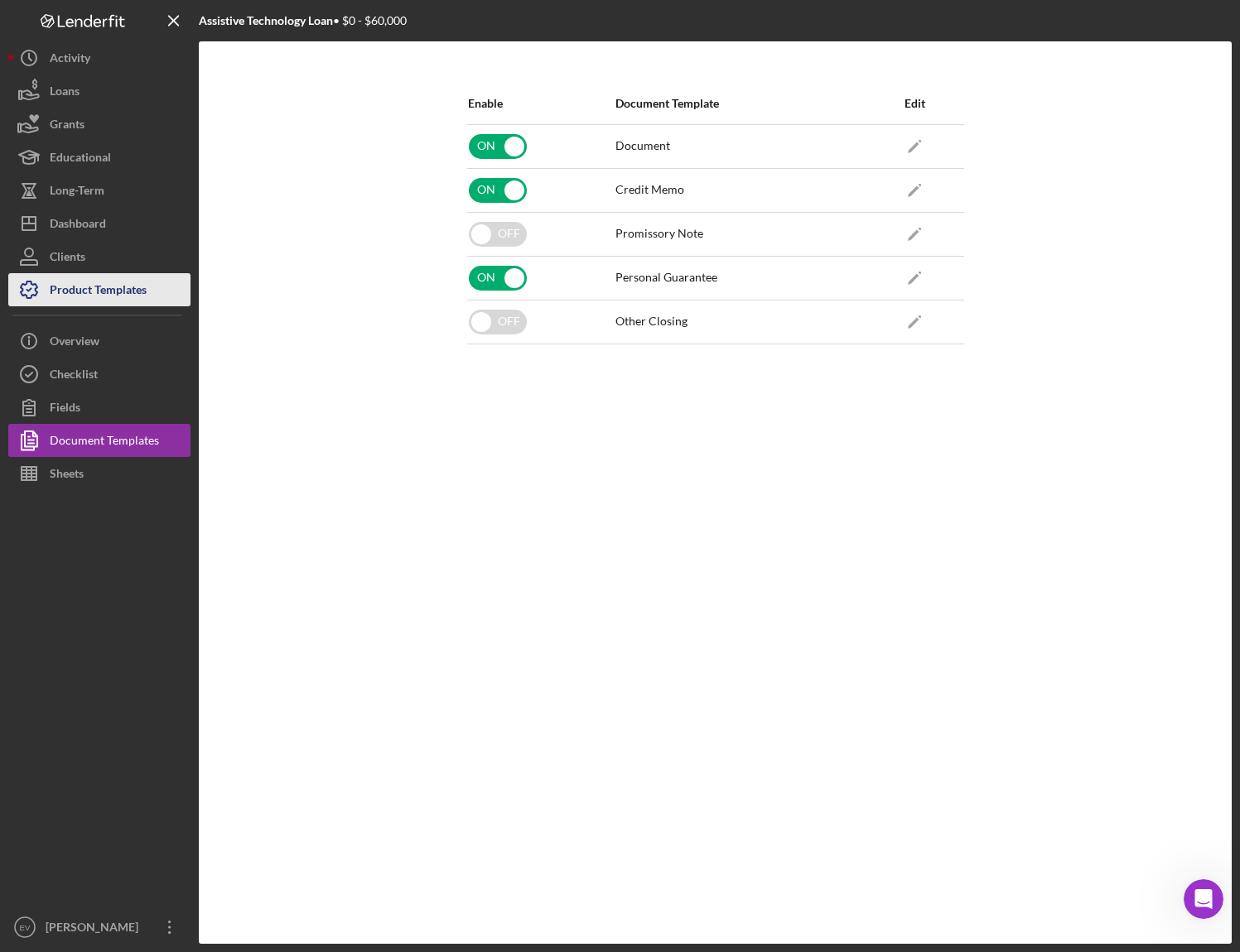
click at [113, 303] on div "Product Templates" at bounding box center [98, 292] width 97 height 37
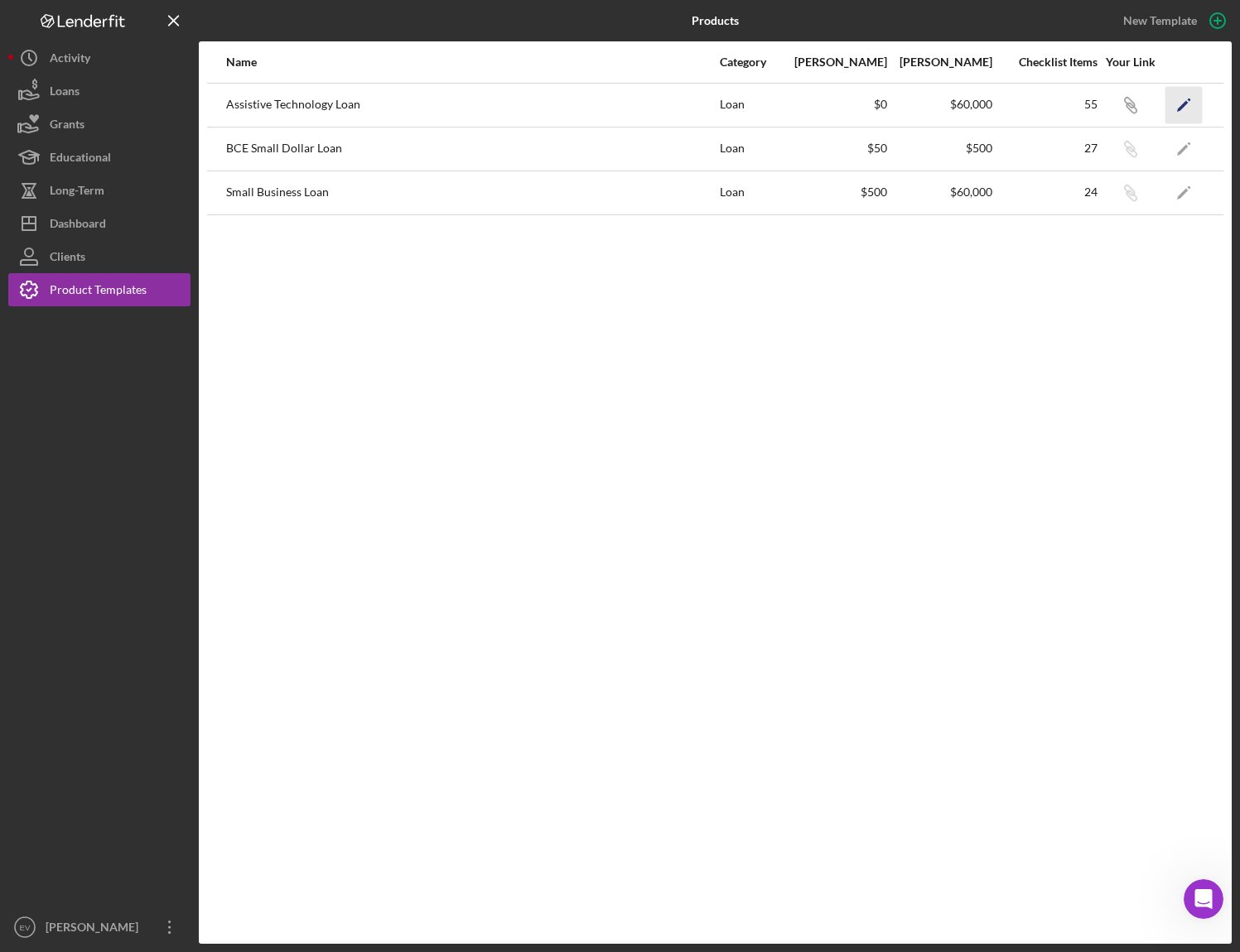
click at [1186, 107] on icon "Icon/Edit" at bounding box center [1183, 104] width 37 height 37
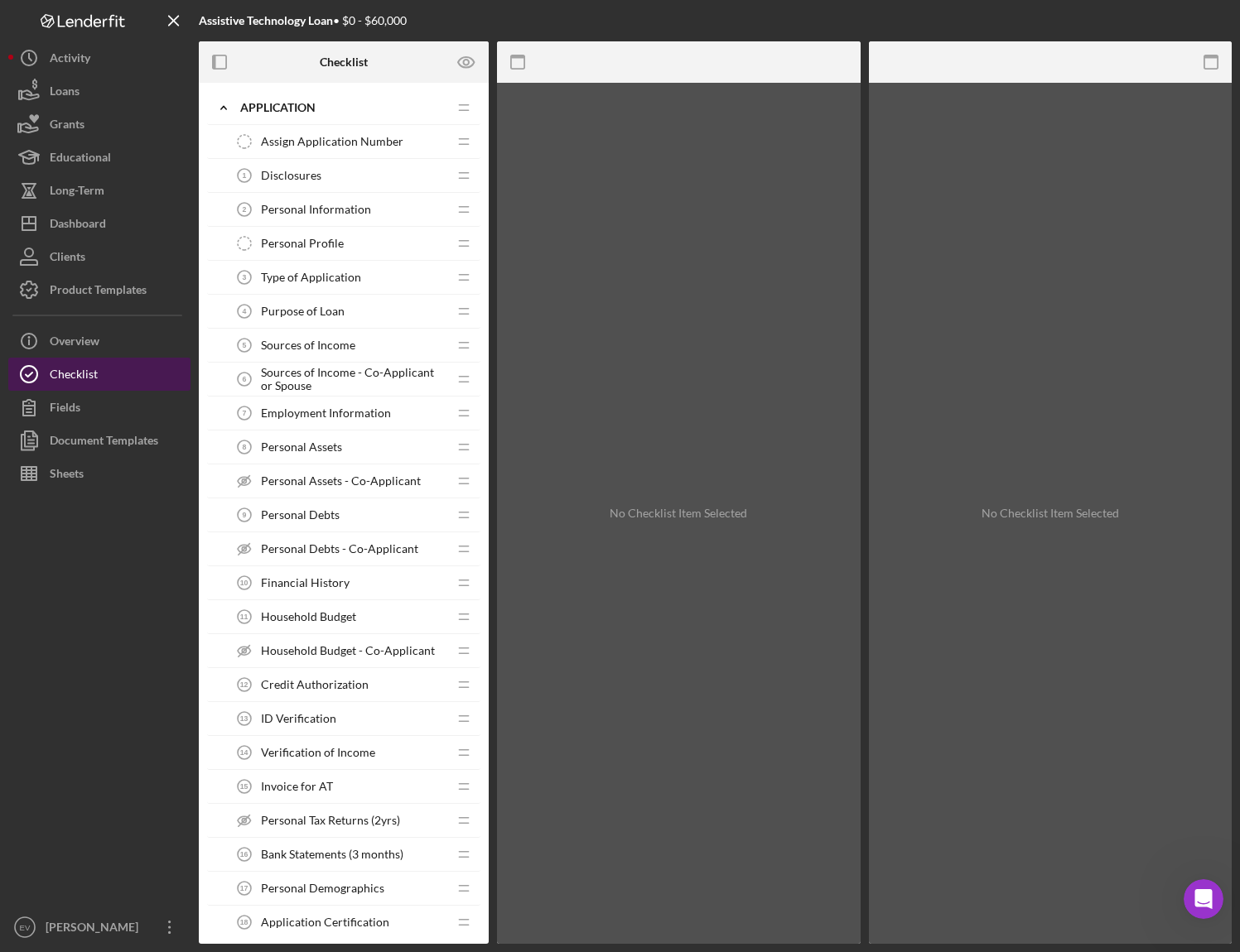
click at [60, 373] on div "Checklist" at bounding box center [74, 376] width 48 height 37
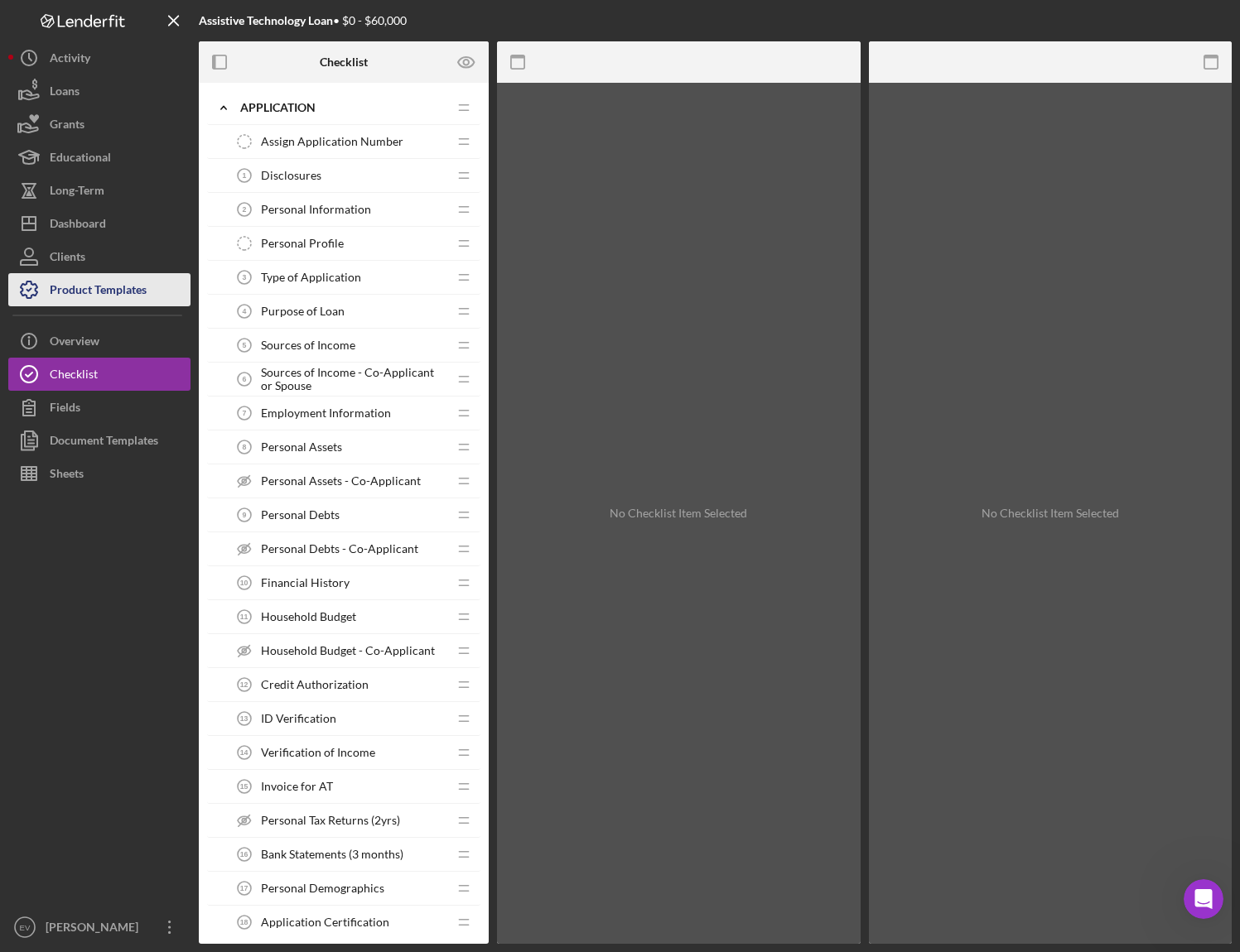
click at [107, 284] on div "Product Templates" at bounding box center [98, 292] width 97 height 37
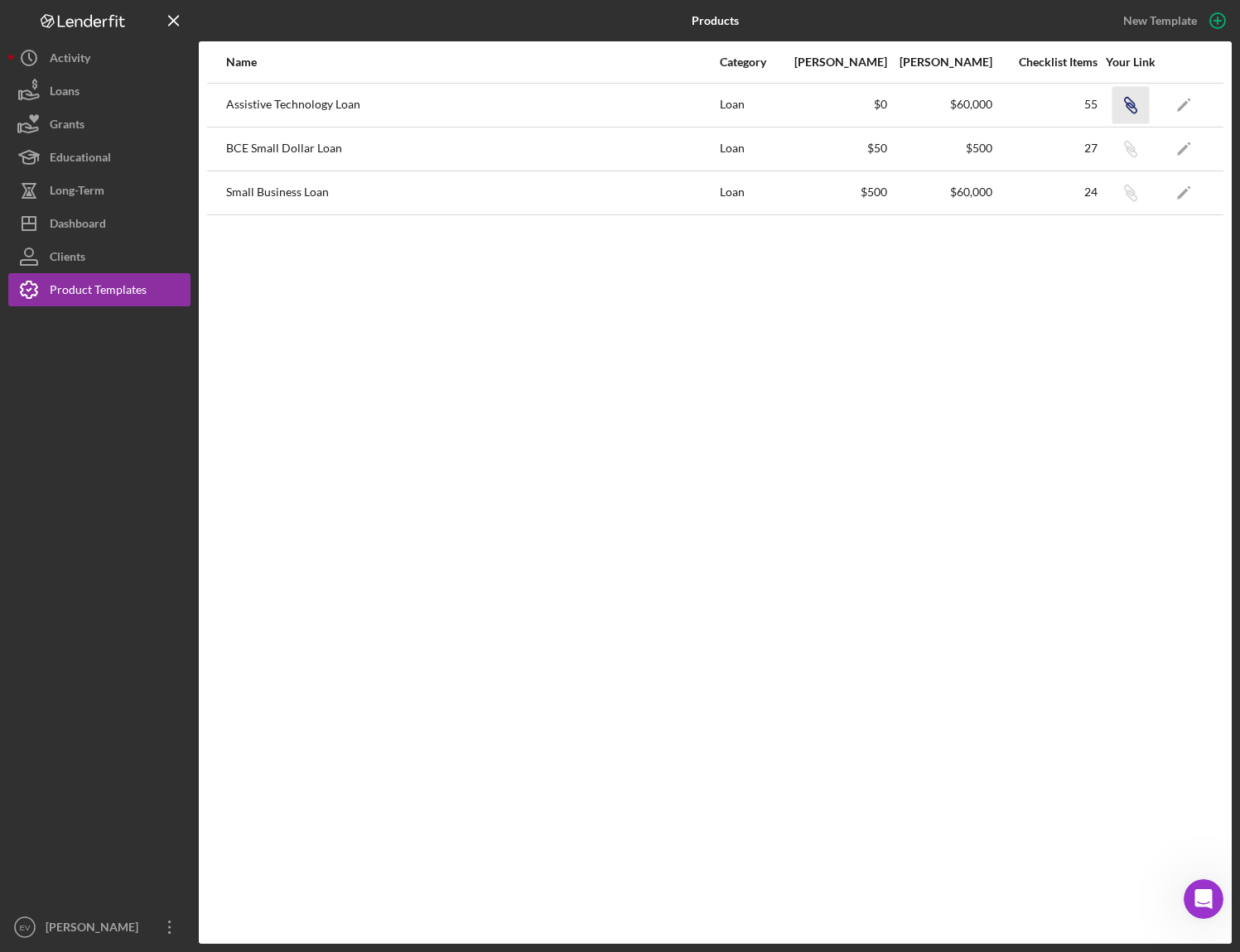
click at [1133, 108] on icon "Icon/Link" at bounding box center [1129, 104] width 37 height 37
